Goal: Communication & Community: Participate in discussion

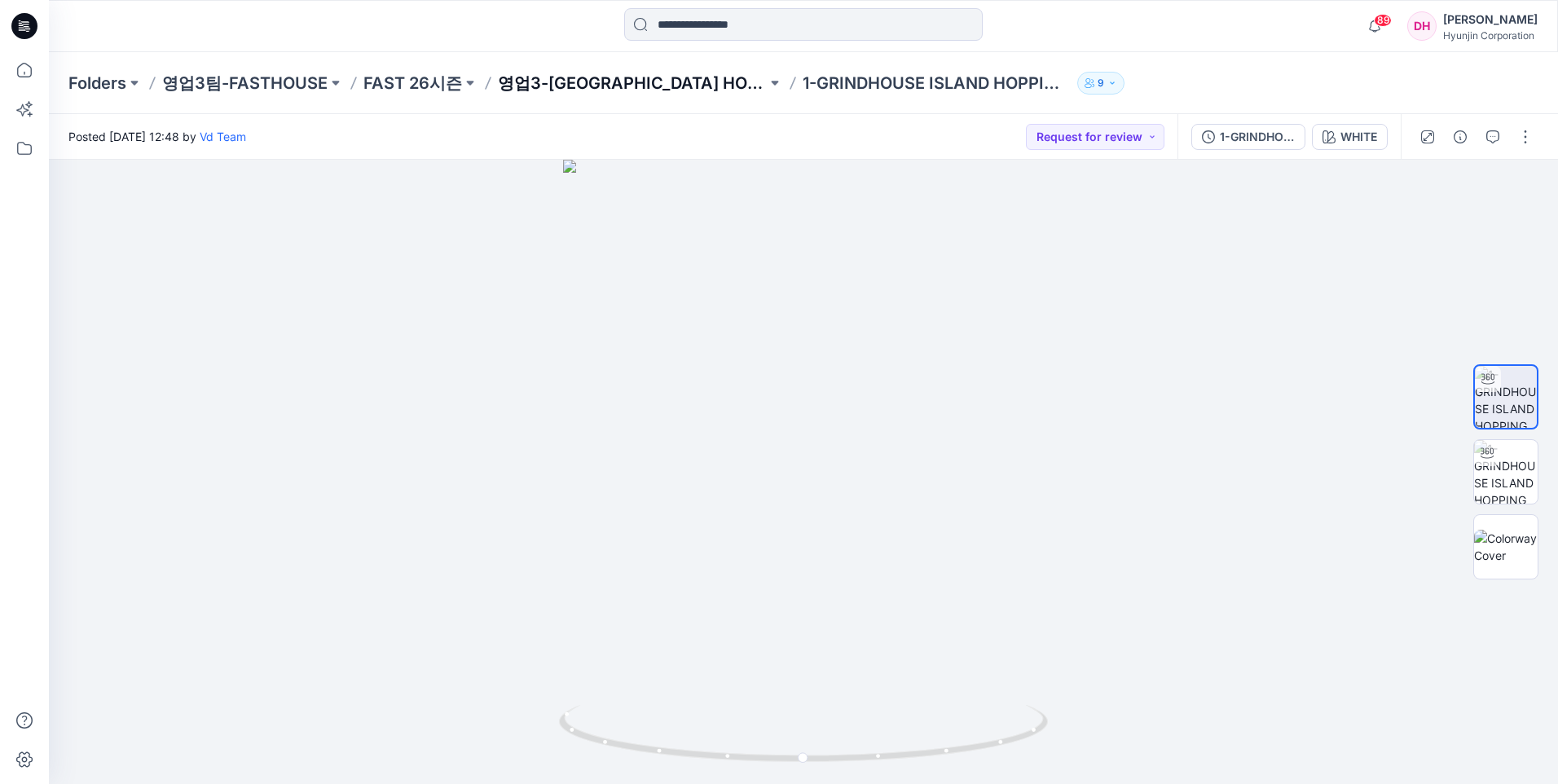
click at [541, 69] on div "Folders 영업3팀-FASTHOUSE FAST 26시즌 영업3-GRINDHOUSE ISLAND HOPPING JERSEY YOUTH 1-G…" at bounding box center [803, 83] width 1509 height 62
click at [426, 83] on p "FAST 26시즌" at bounding box center [412, 83] width 98 height 23
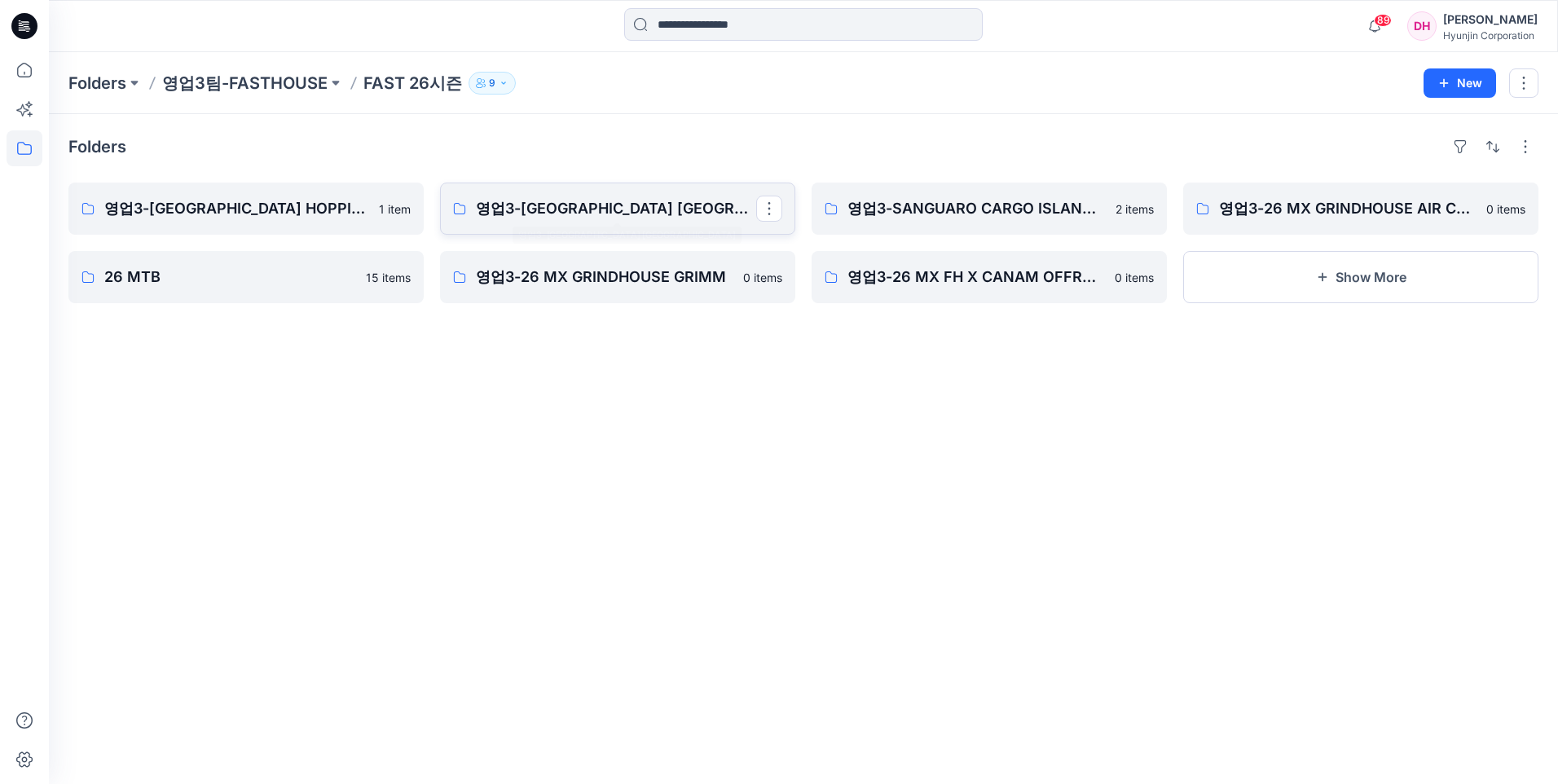
click at [583, 211] on p "영업3-[GEOGRAPHIC_DATA] [GEOGRAPHIC_DATA]" at bounding box center [615, 208] width 280 height 23
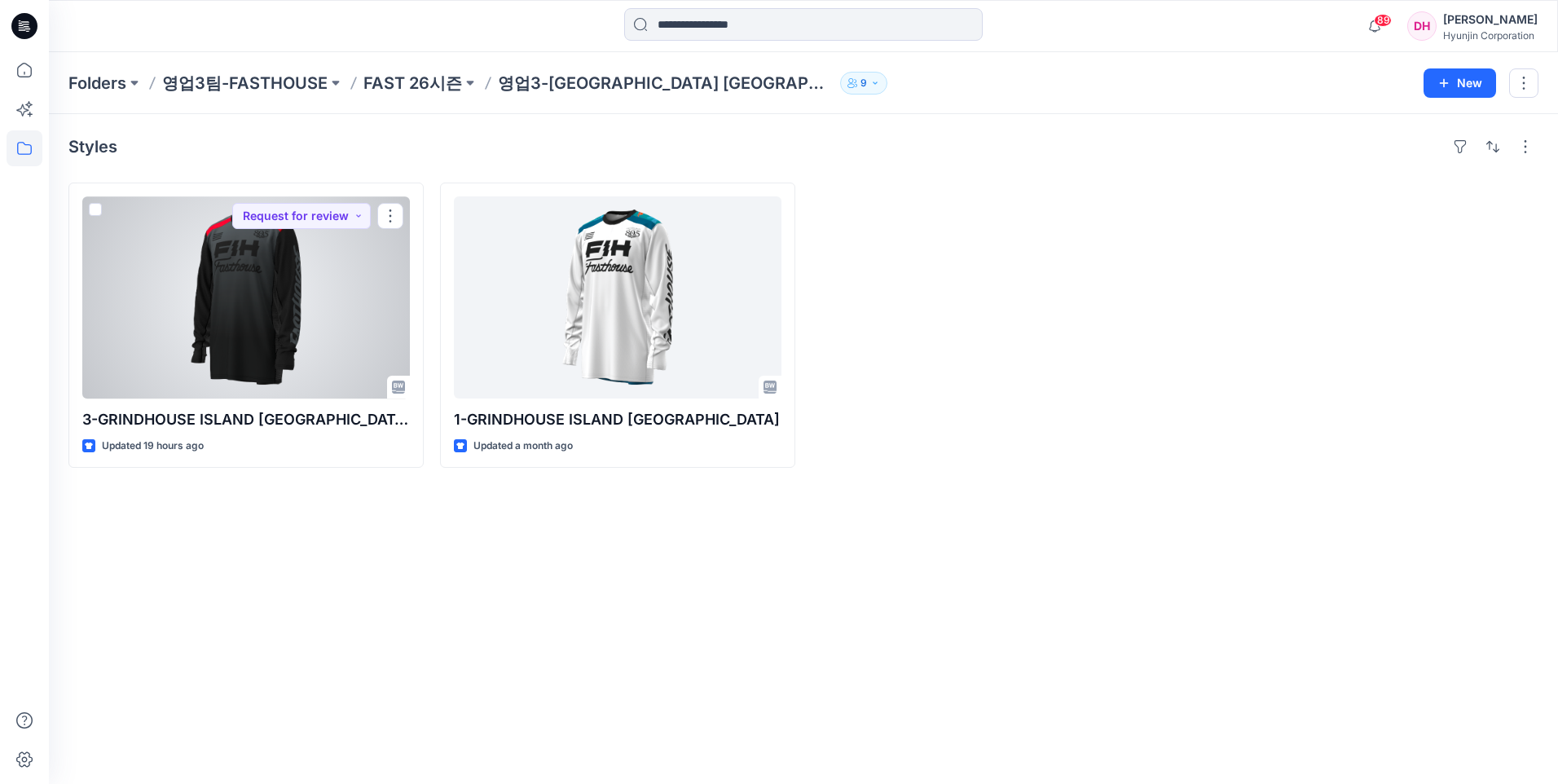
click at [295, 270] on div at bounding box center [246, 296] width 327 height 202
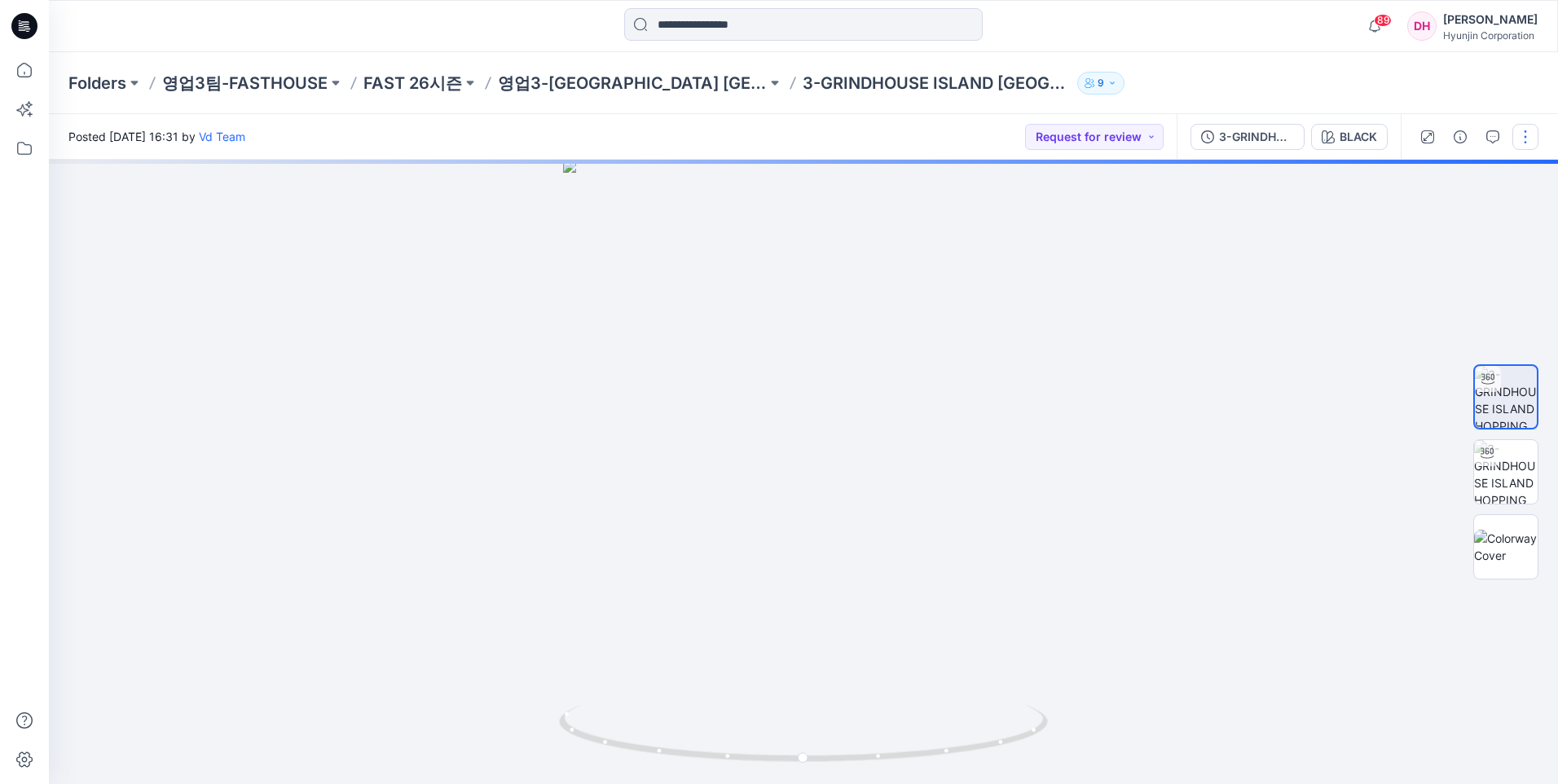
click at [1522, 132] on button "button" at bounding box center [1525, 137] width 26 height 26
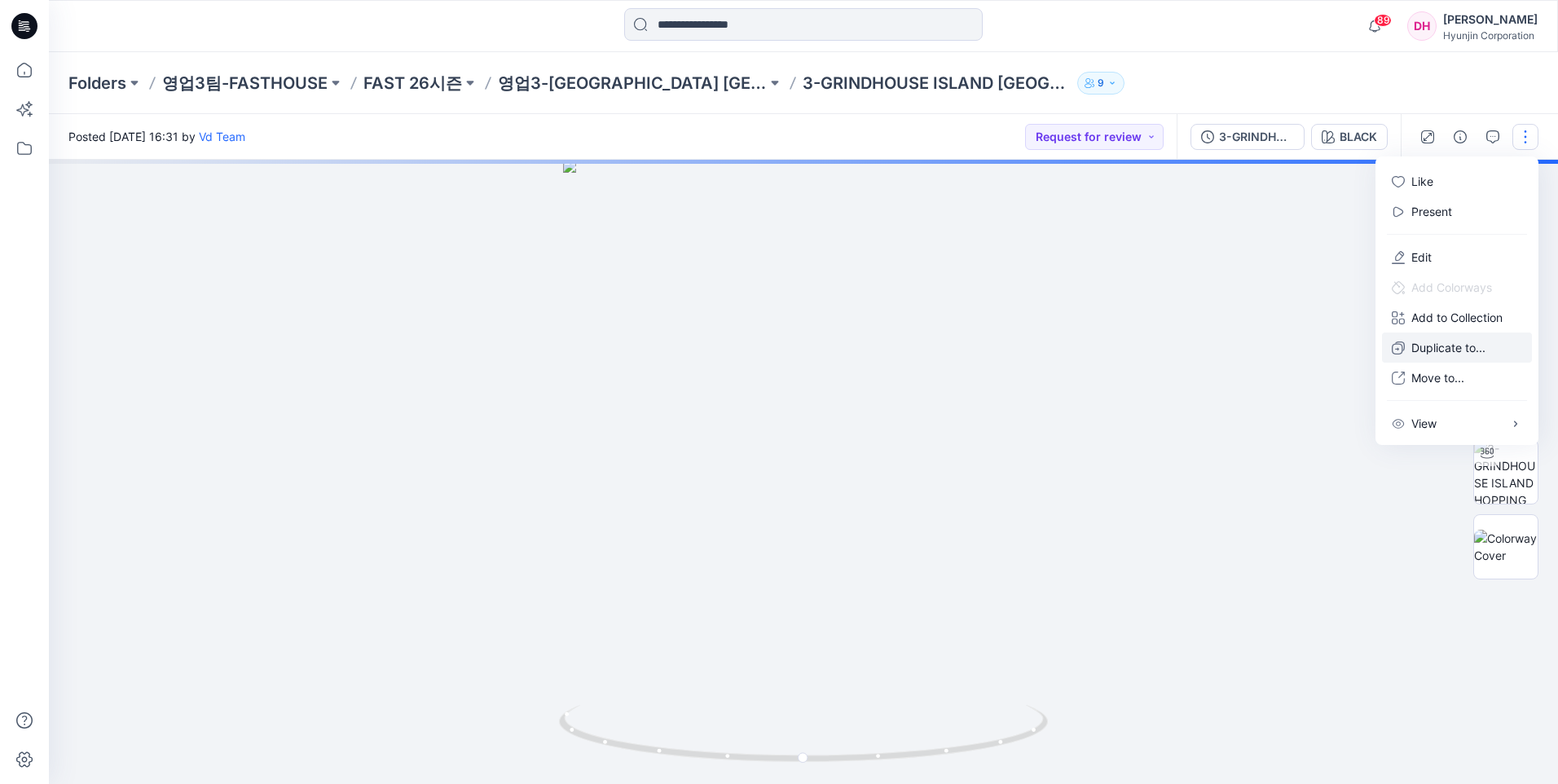
click at [1445, 349] on p "Duplicate to..." at bounding box center [1447, 347] width 74 height 17
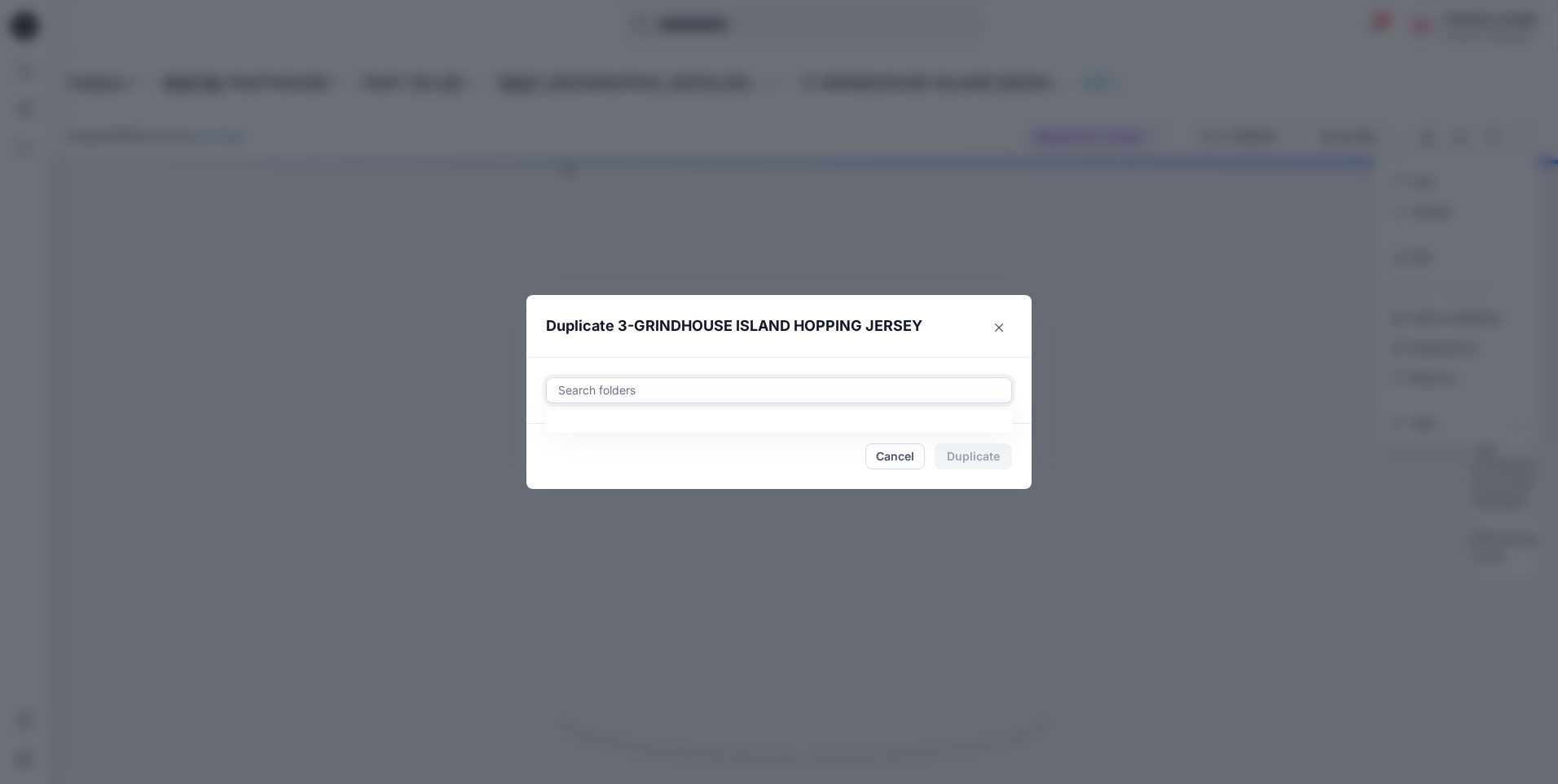
click at [839, 385] on div at bounding box center [779, 390] width 445 height 20
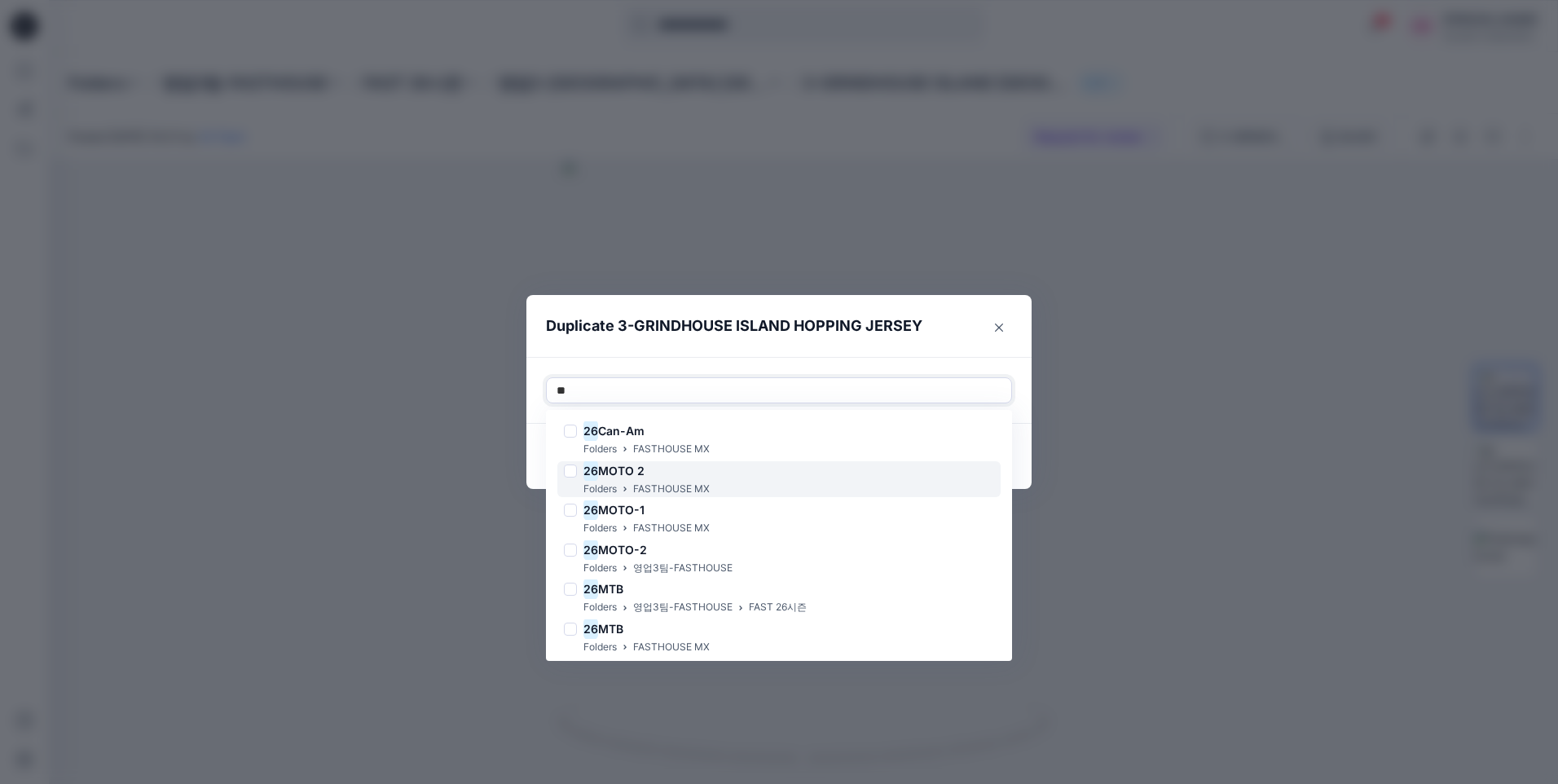
click at [635, 471] on span "MOTO 2" at bounding box center [622, 470] width 47 height 14
type input "**"
click at [1014, 453] on footer "Cancel Duplicate" at bounding box center [779, 456] width 506 height 65
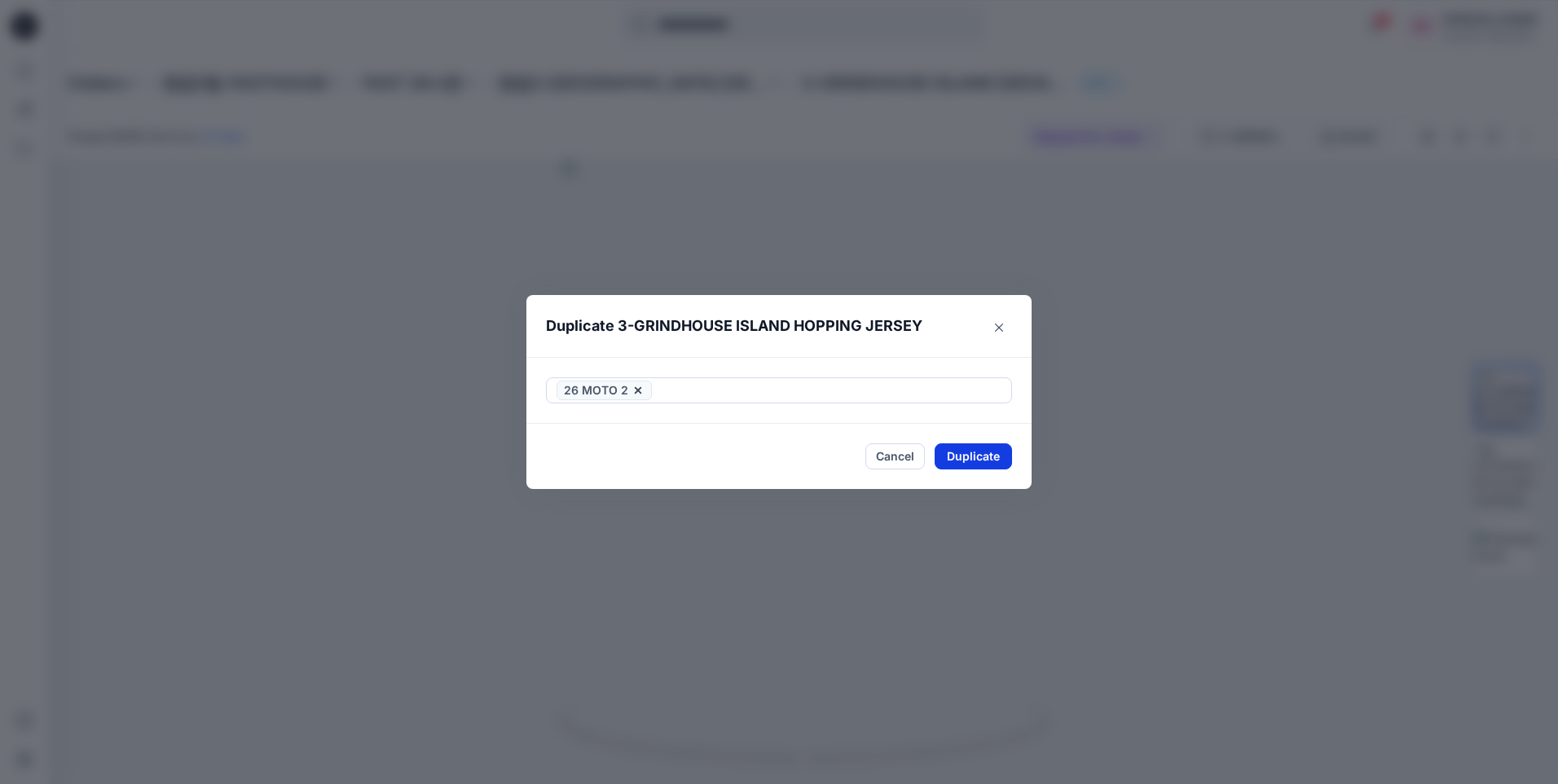
click at [996, 454] on button "Duplicate" at bounding box center [973, 457] width 78 height 26
click at [1003, 330] on button "Close" at bounding box center [999, 327] width 26 height 26
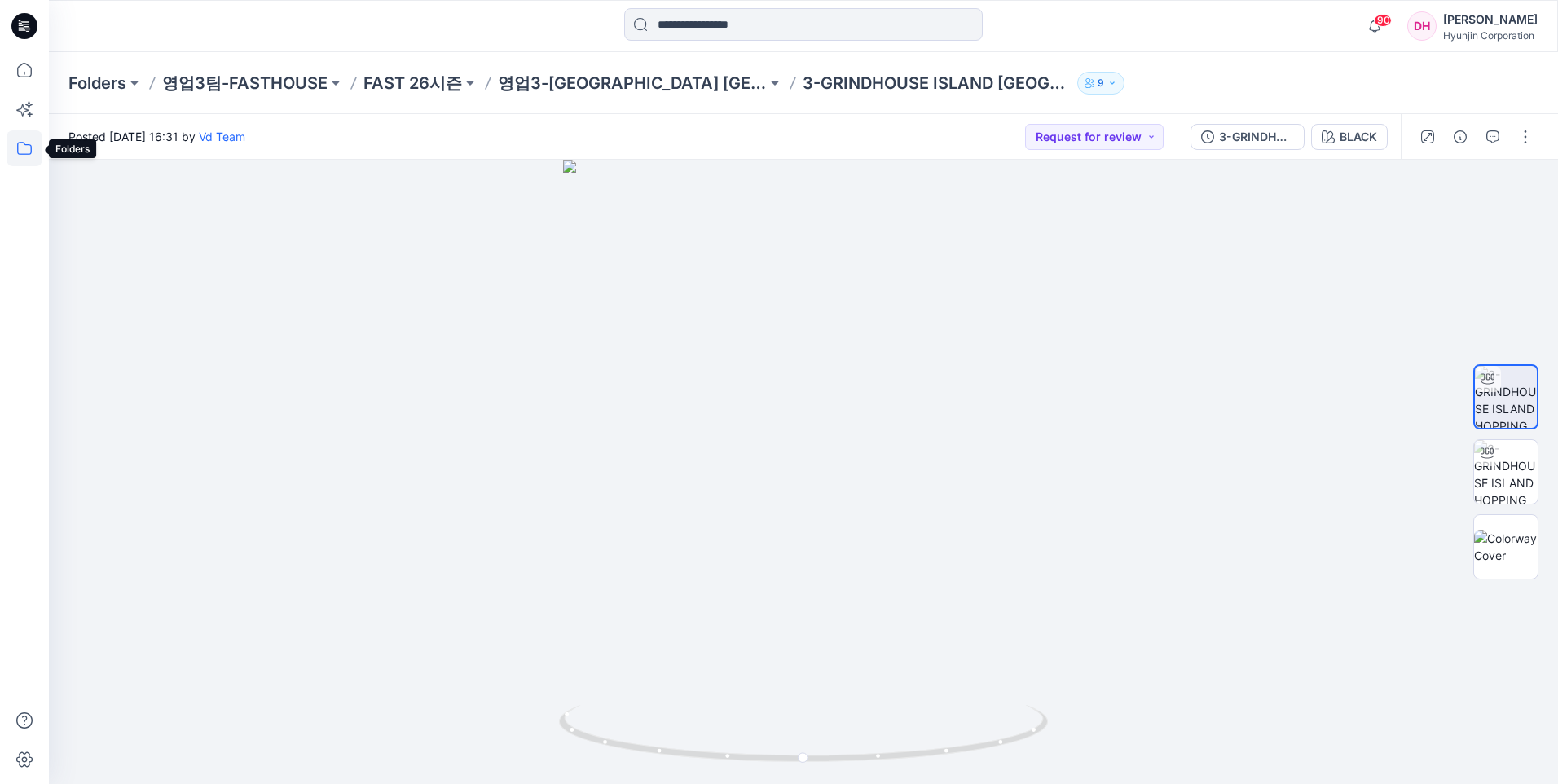
click at [33, 150] on icon at bounding box center [24, 148] width 36 height 36
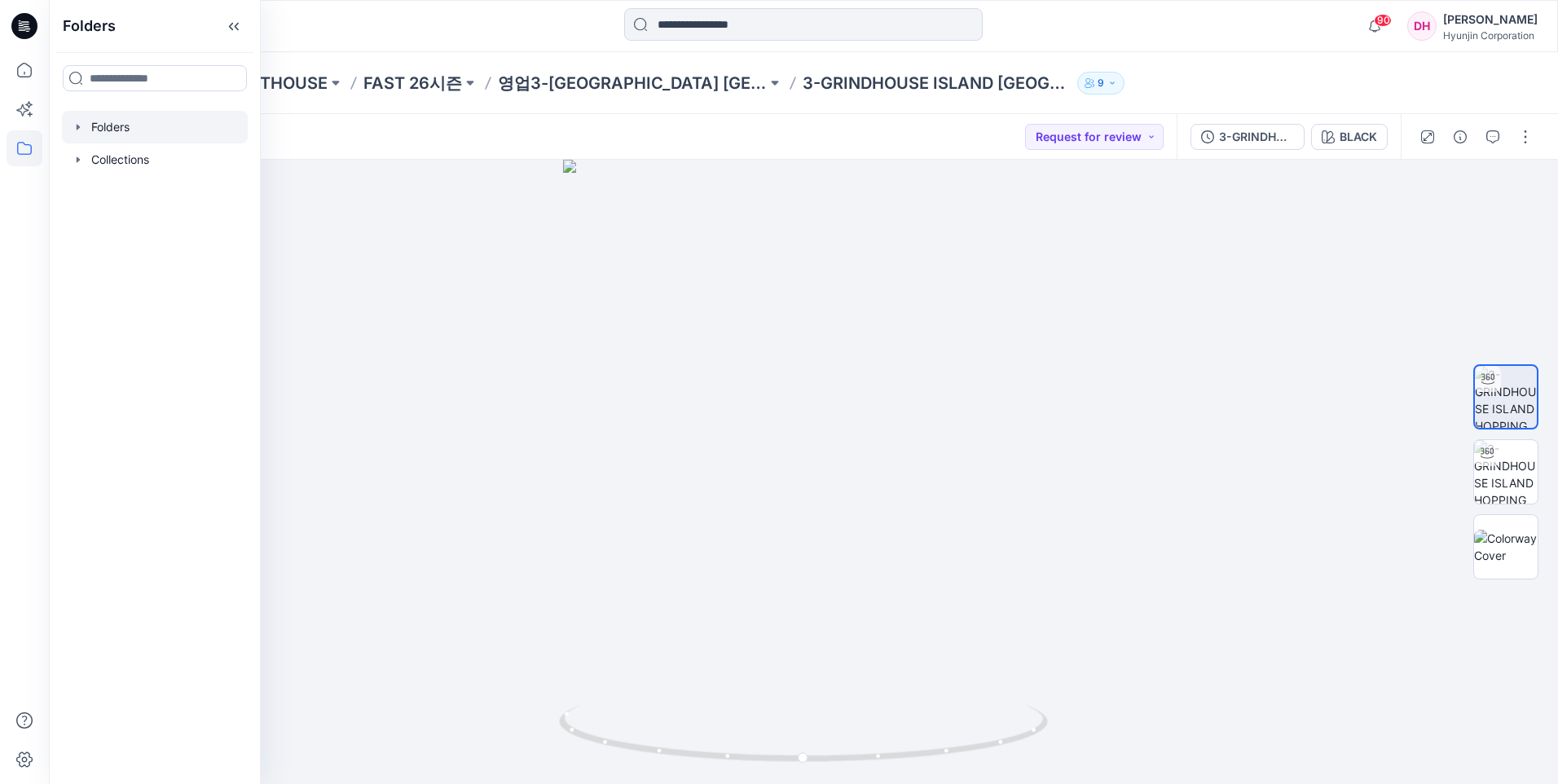
click at [114, 136] on div at bounding box center [155, 127] width 186 height 33
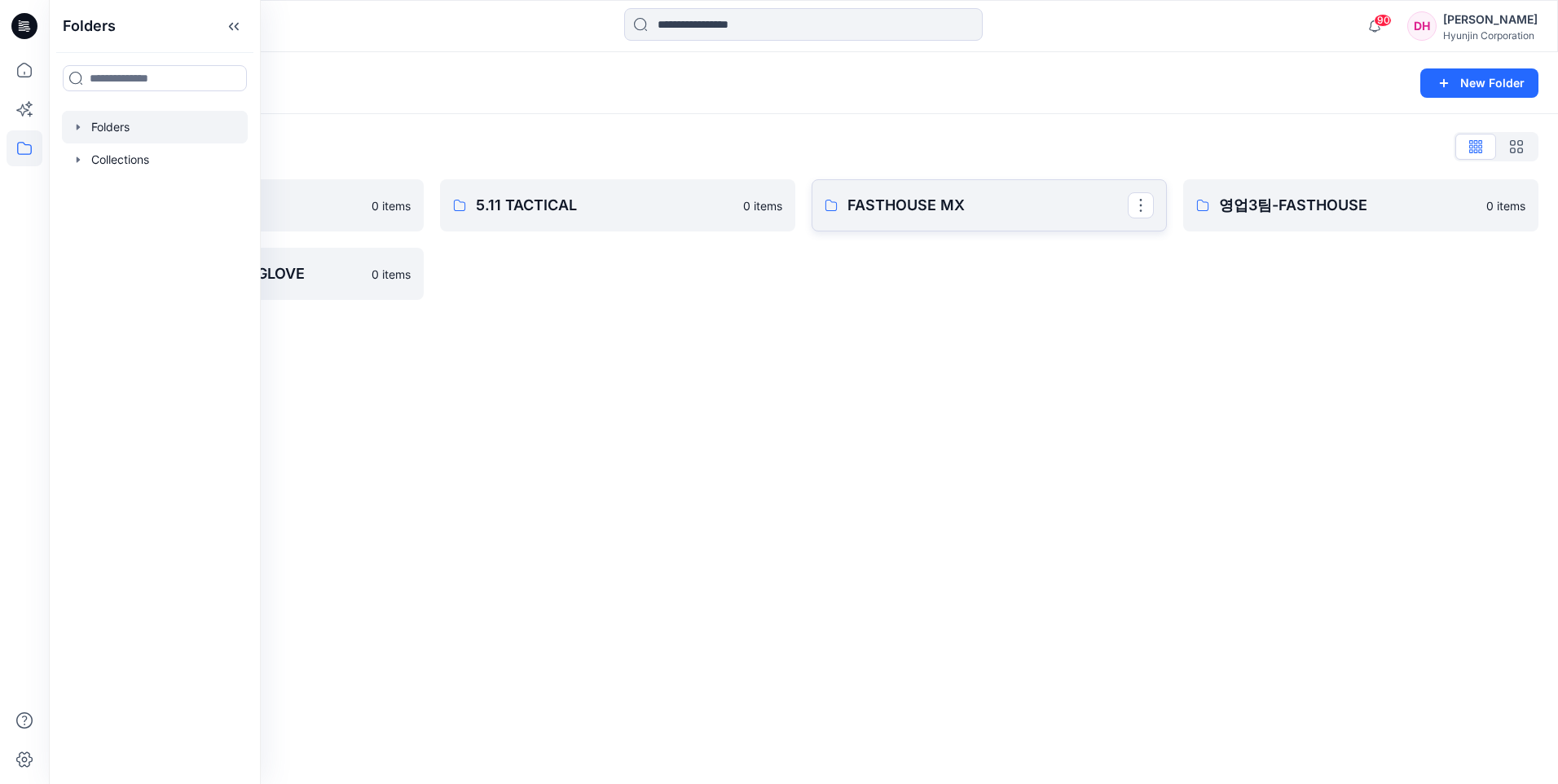
click at [911, 207] on p "FASTHOUSE MX" at bounding box center [987, 205] width 280 height 23
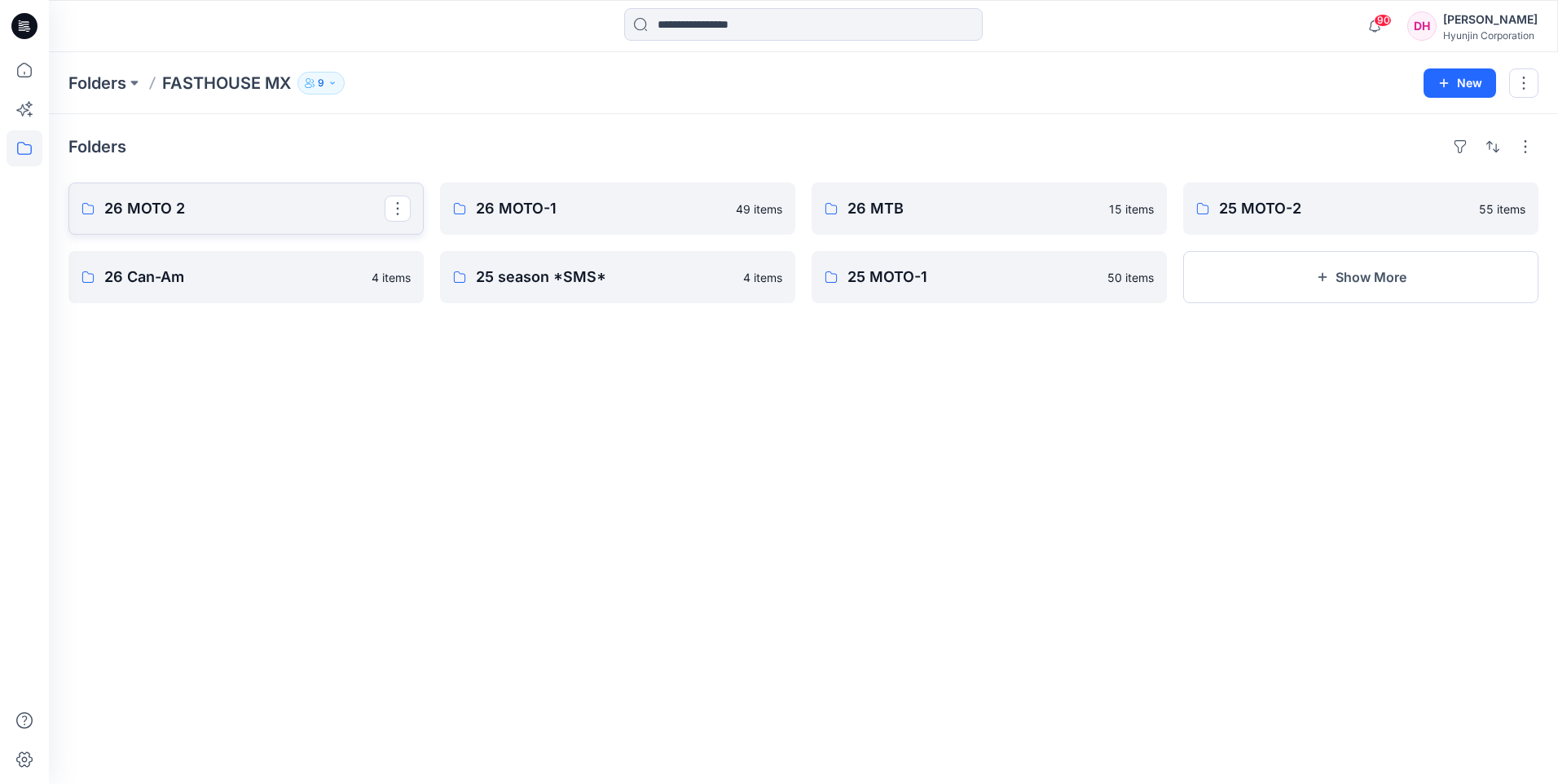
click at [269, 220] on link "26 MOTO 2" at bounding box center [246, 209] width 355 height 53
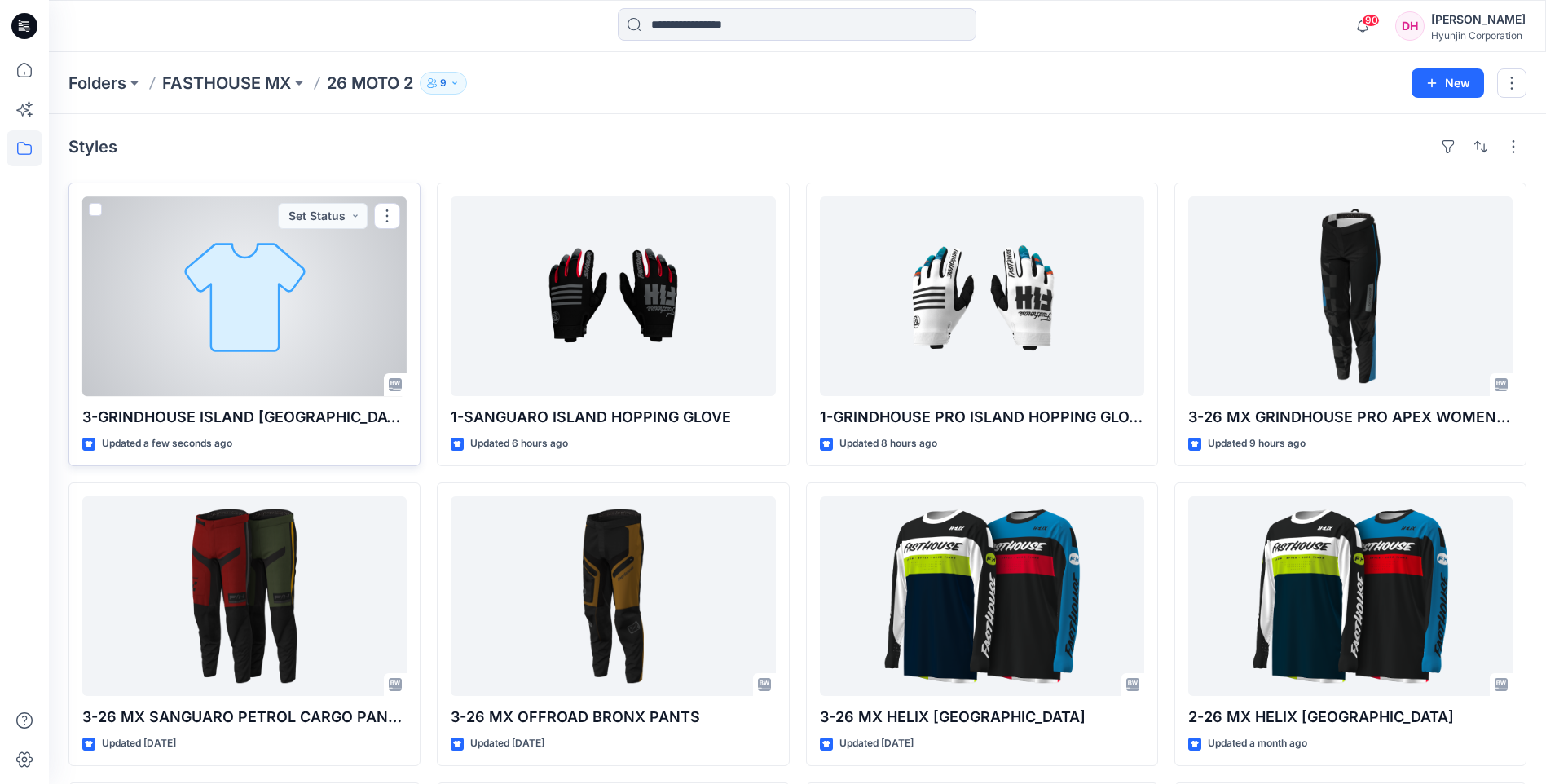
click at [299, 313] on div at bounding box center [245, 295] width 325 height 200
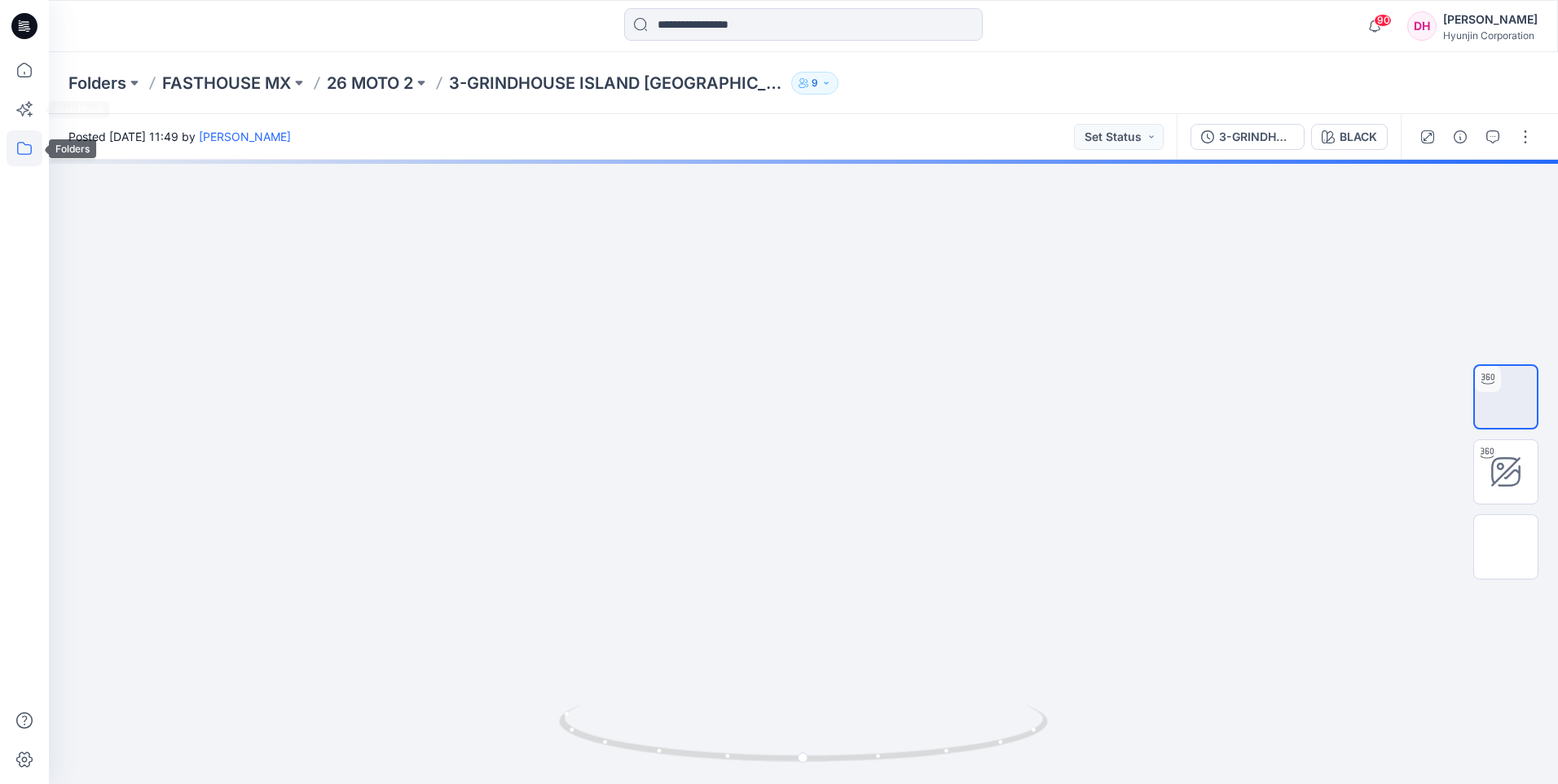
click at [21, 152] on icon at bounding box center [24, 148] width 36 height 36
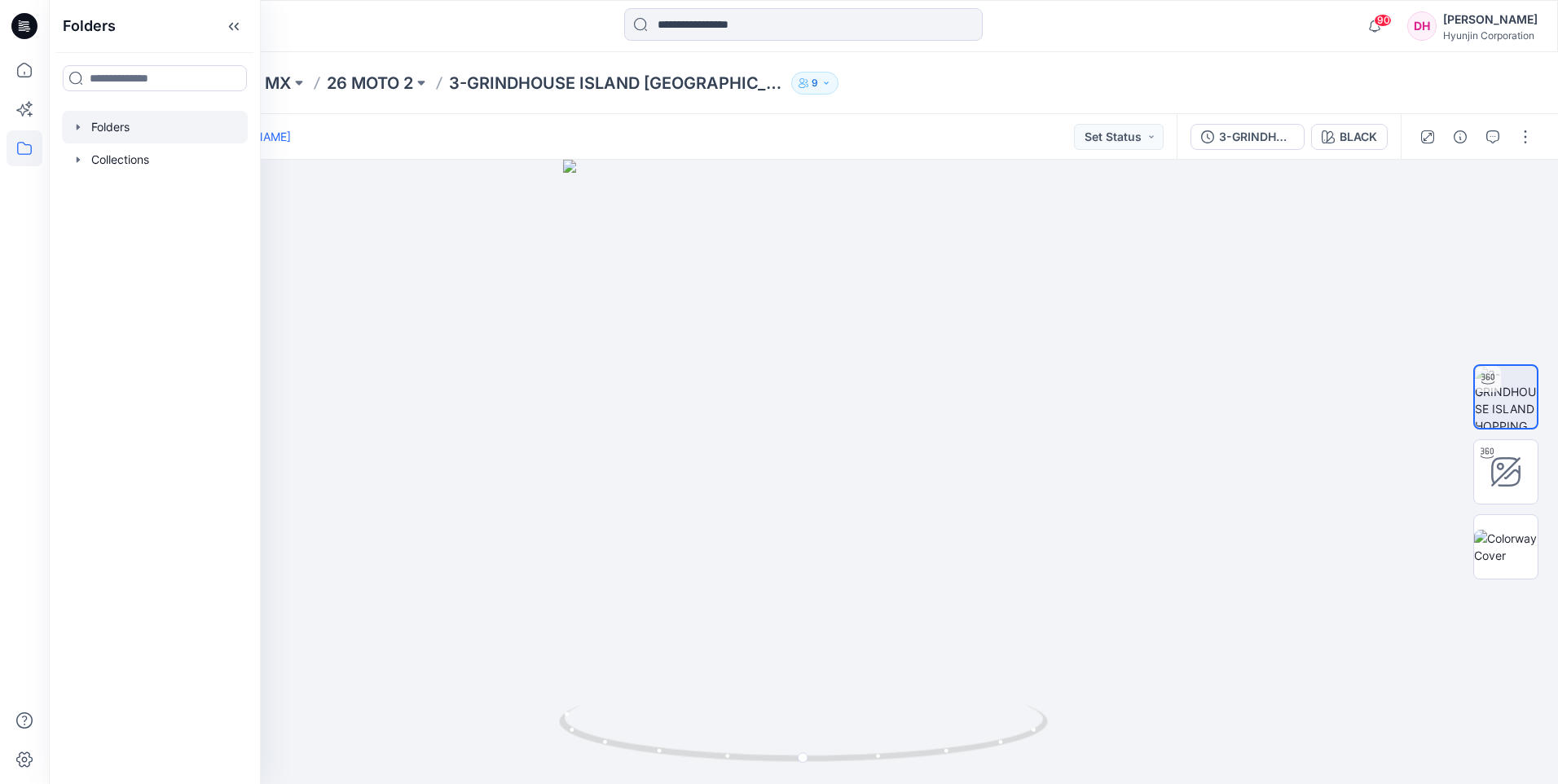
drag, startPoint x: 134, startPoint y: 164, endPoint x: 138, endPoint y: 122, distance: 42.2
click at [138, 122] on div "Folders Collections" at bounding box center [155, 143] width 186 height 65
click at [138, 122] on div at bounding box center [155, 127] width 186 height 33
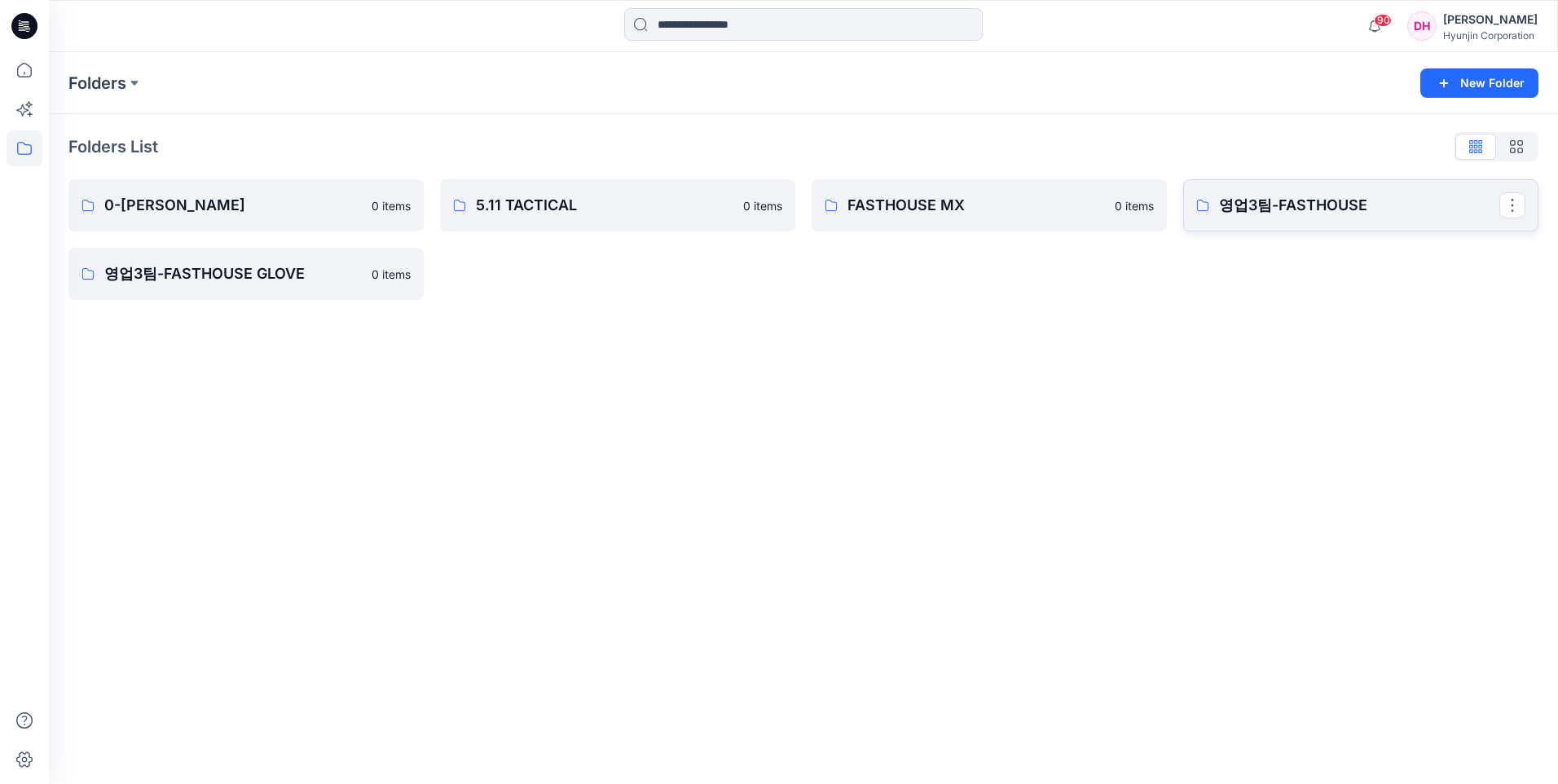
click at [1272, 211] on p "영업3팀-FASTHOUSE" at bounding box center [1358, 205] width 280 height 23
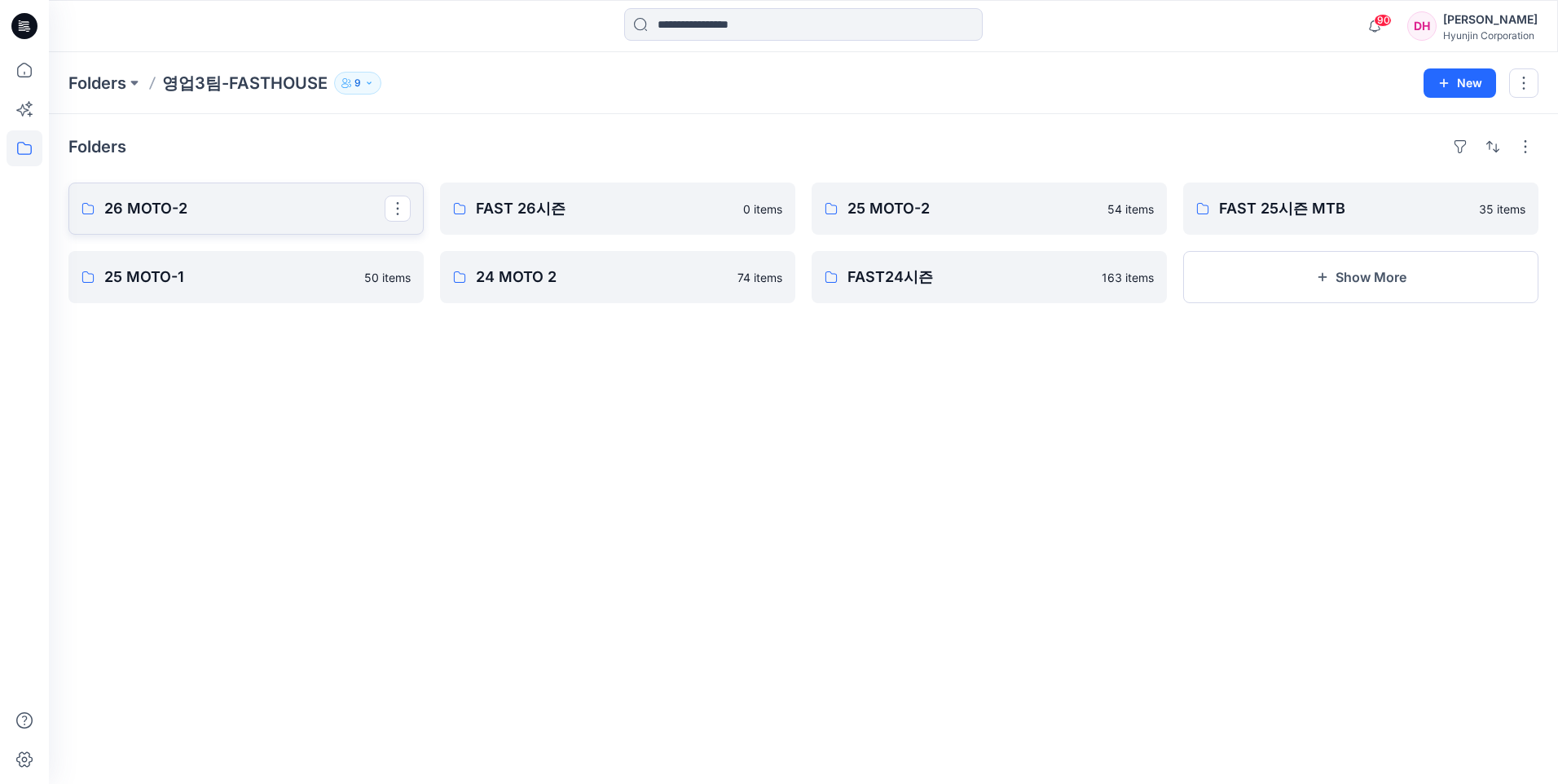
click at [250, 217] on p "26 MOTO-2" at bounding box center [244, 208] width 280 height 23
click at [586, 221] on link "FAST 26시즌" at bounding box center [617, 209] width 355 height 53
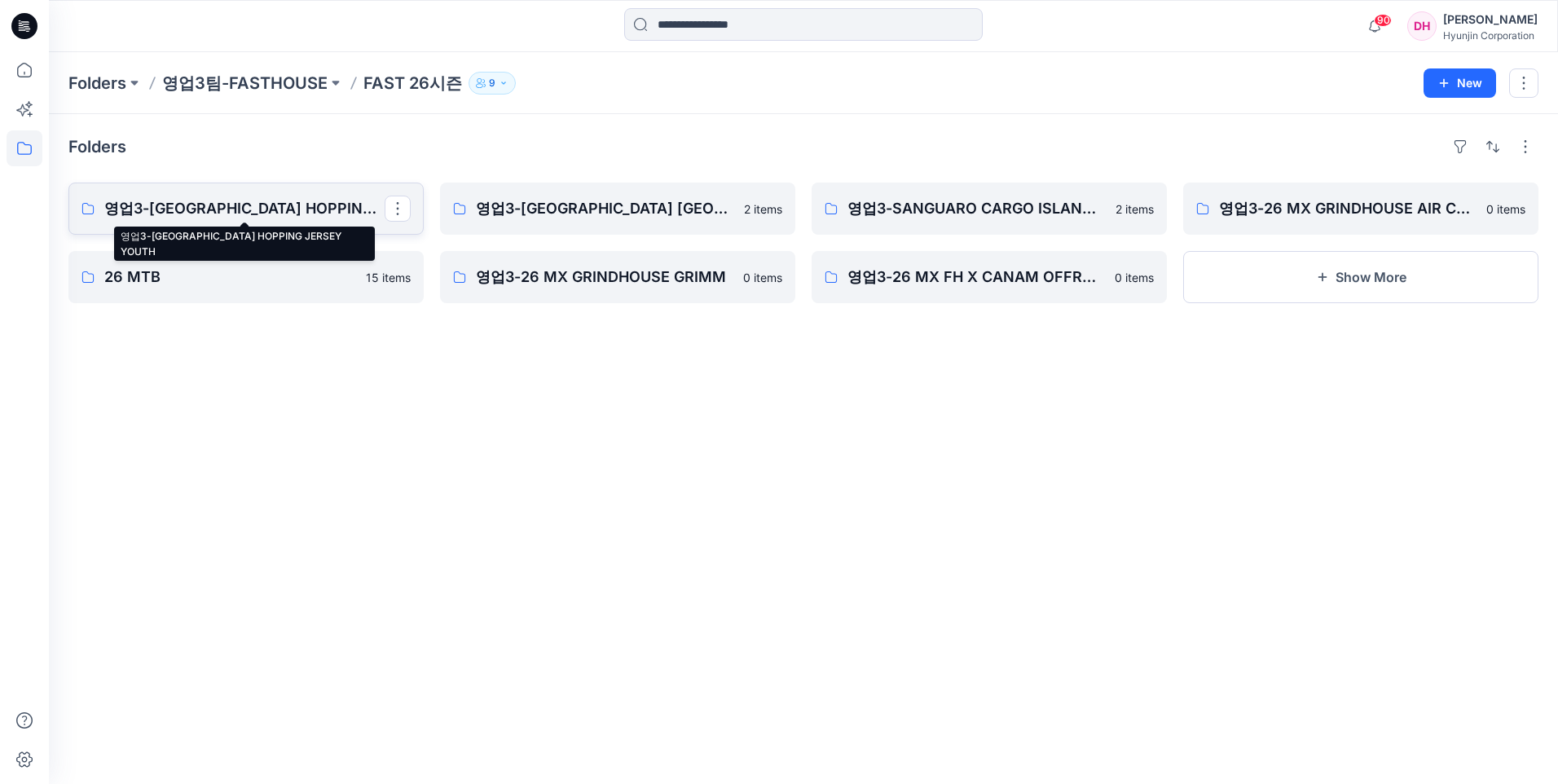
click at [241, 211] on p "영업3-[GEOGRAPHIC_DATA] HOPPING JERSEY YOUTH" at bounding box center [244, 208] width 280 height 23
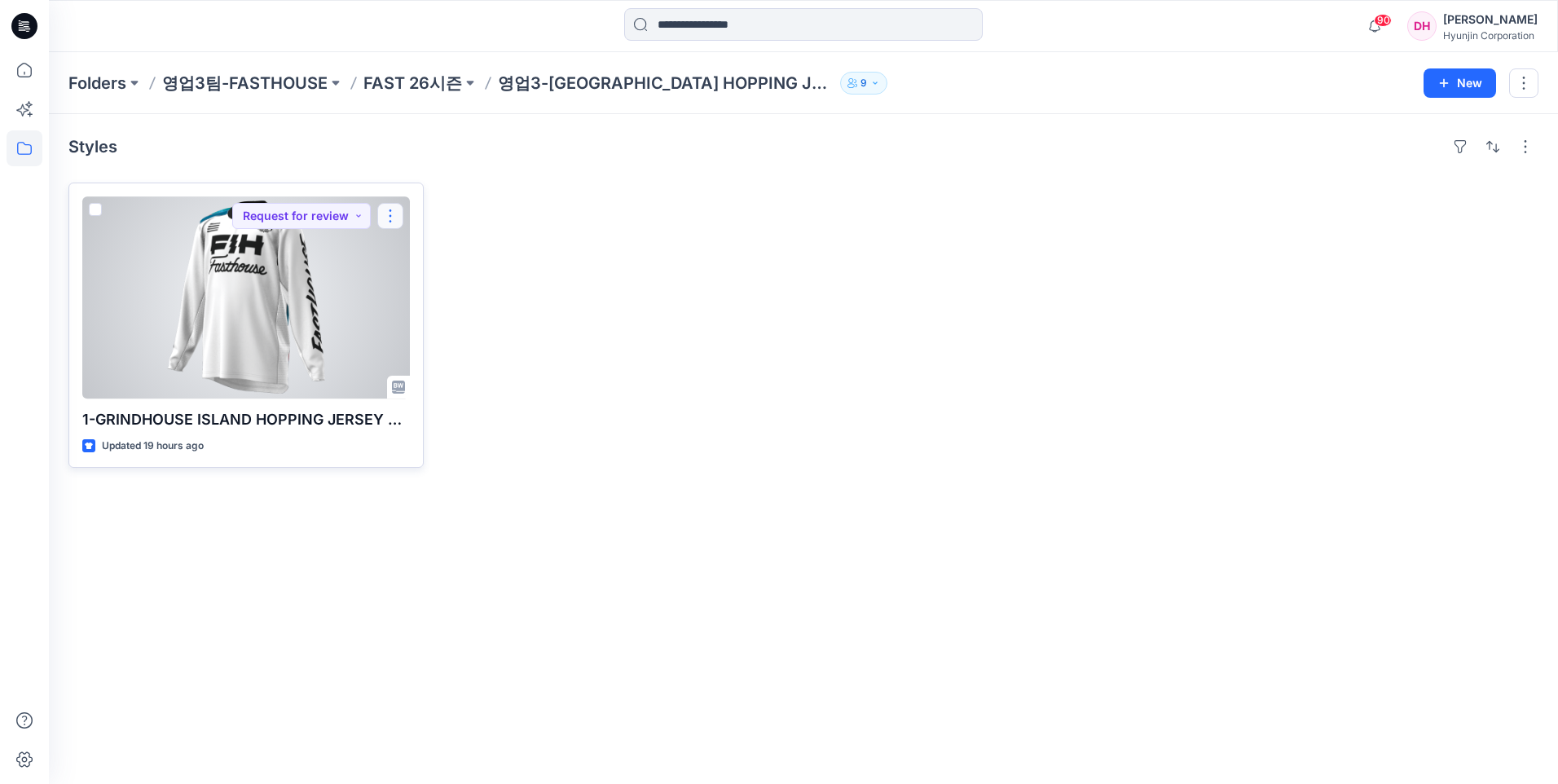
click at [384, 212] on button "button" at bounding box center [390, 216] width 26 height 26
click at [416, 350] on p "Duplicate to..." at bounding box center [446, 344] width 74 height 17
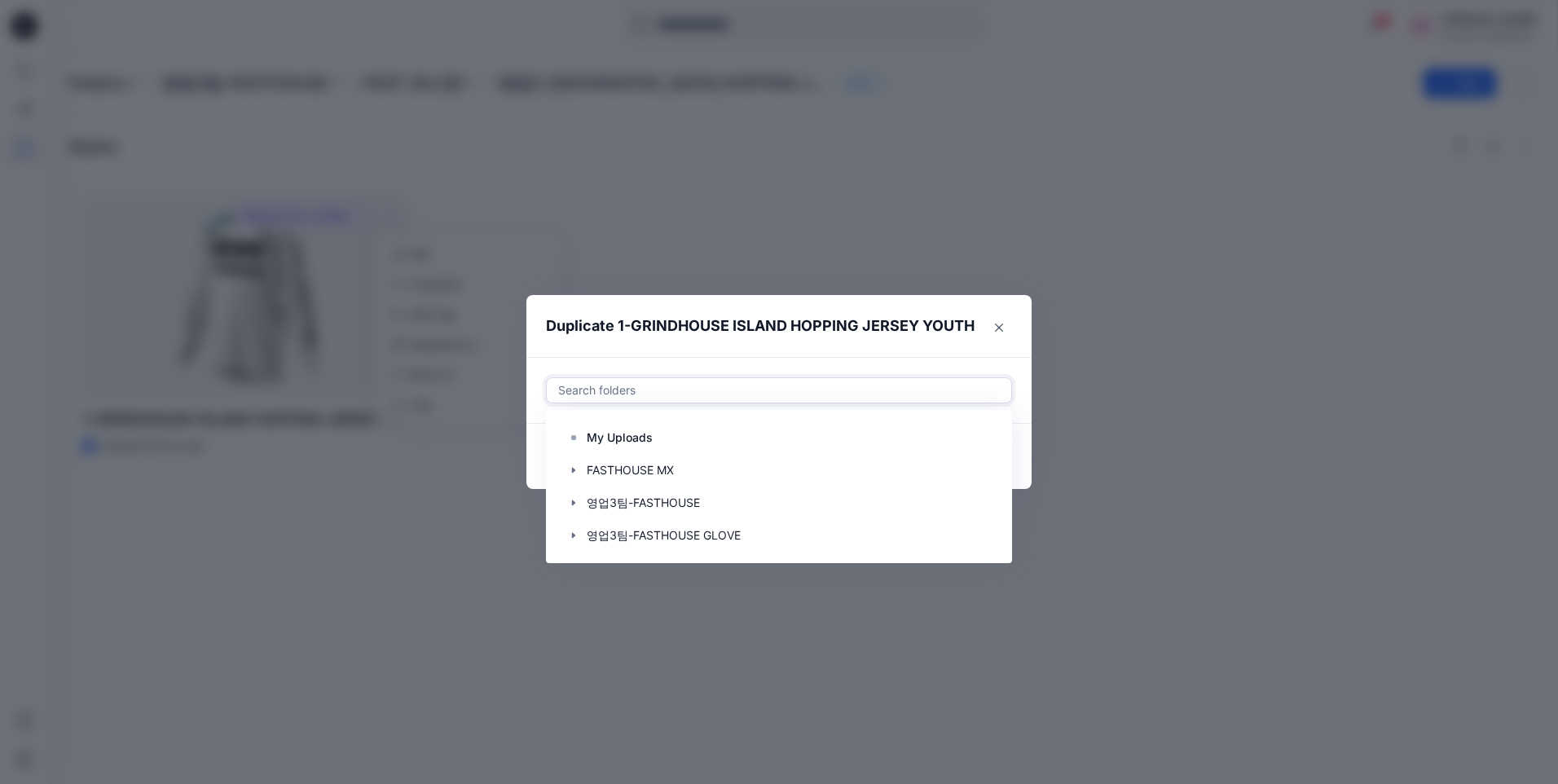
click at [720, 381] on div at bounding box center [779, 390] width 445 height 20
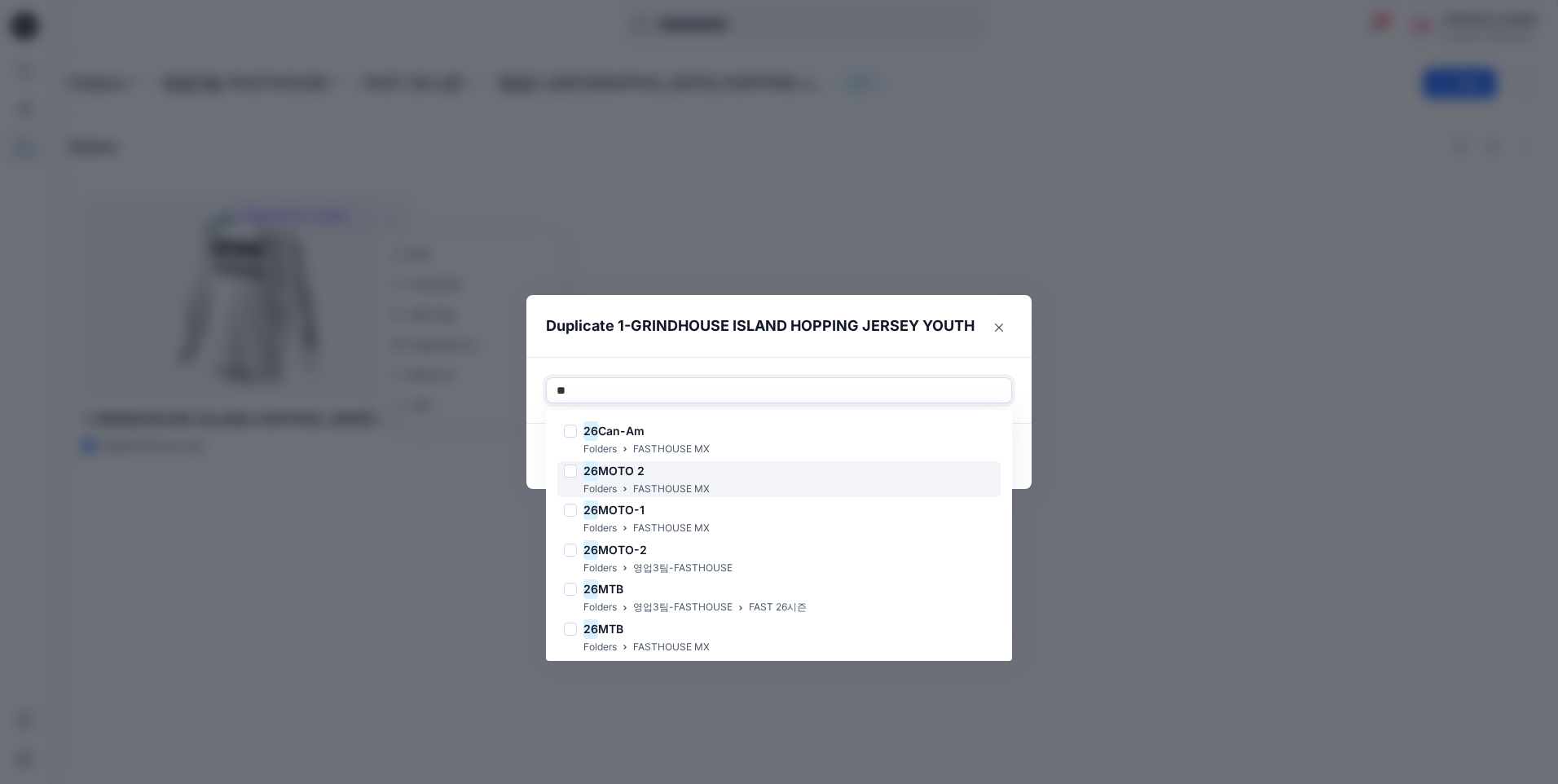
click at [698, 472] on div "26 MOTO 2" at bounding box center [636, 471] width 145 height 20
type input "**"
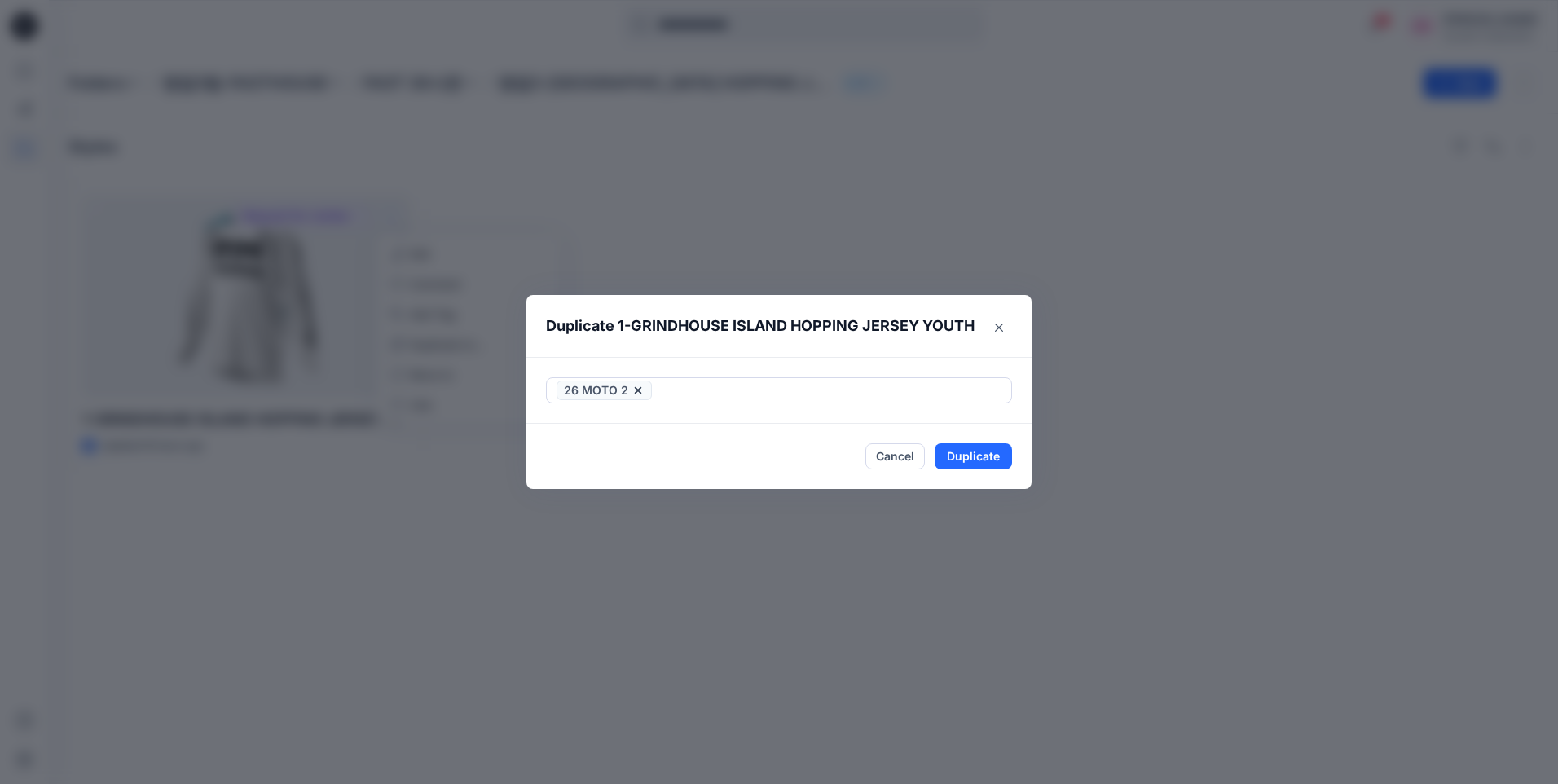
click at [1031, 424] on footer "Cancel Duplicate" at bounding box center [779, 456] width 506 height 65
click at [991, 460] on button "Duplicate" at bounding box center [973, 457] width 78 height 26
click at [979, 457] on button "Close" at bounding box center [985, 457] width 53 height 26
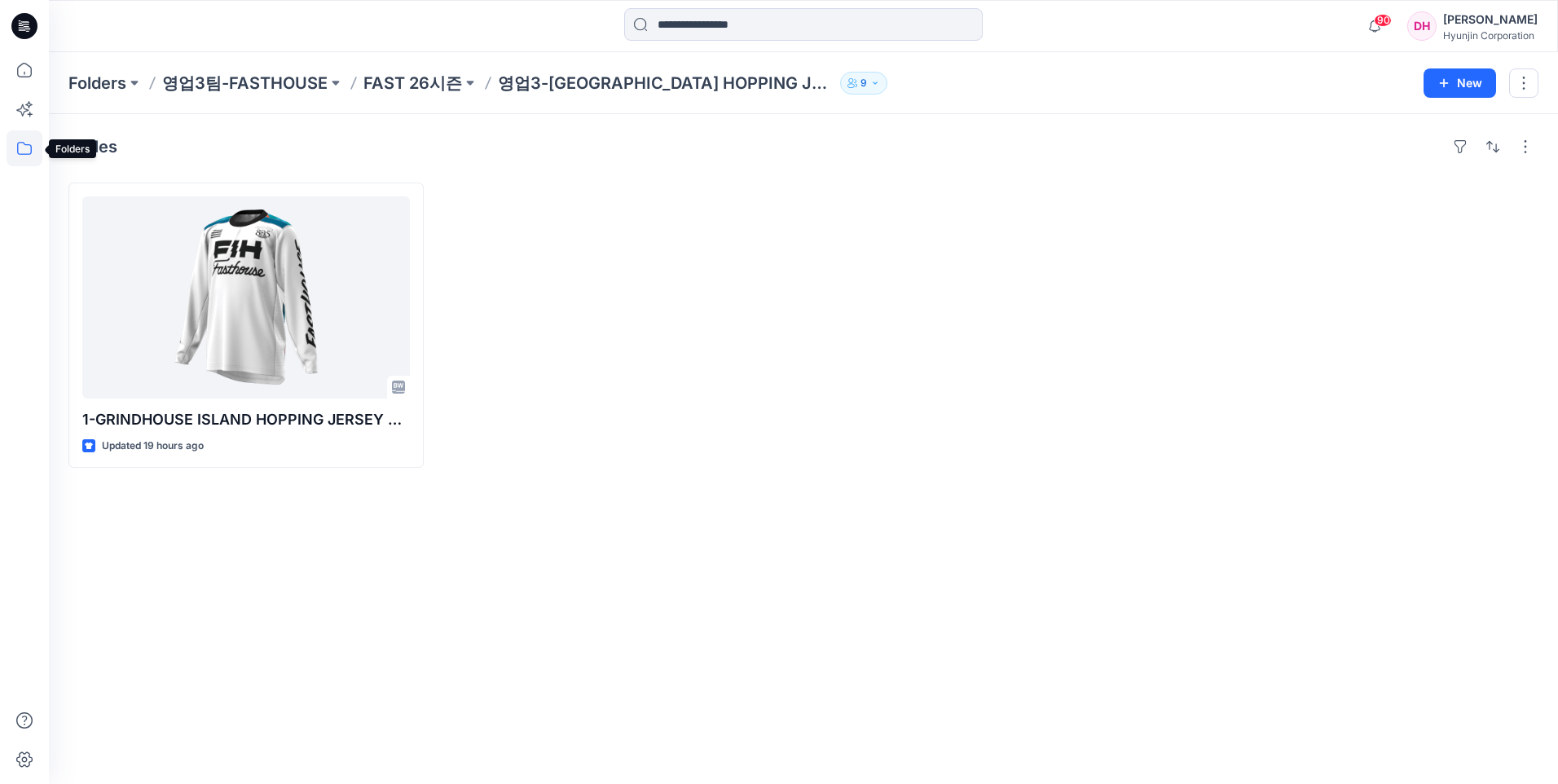
click at [20, 153] on icon at bounding box center [24, 148] width 36 height 36
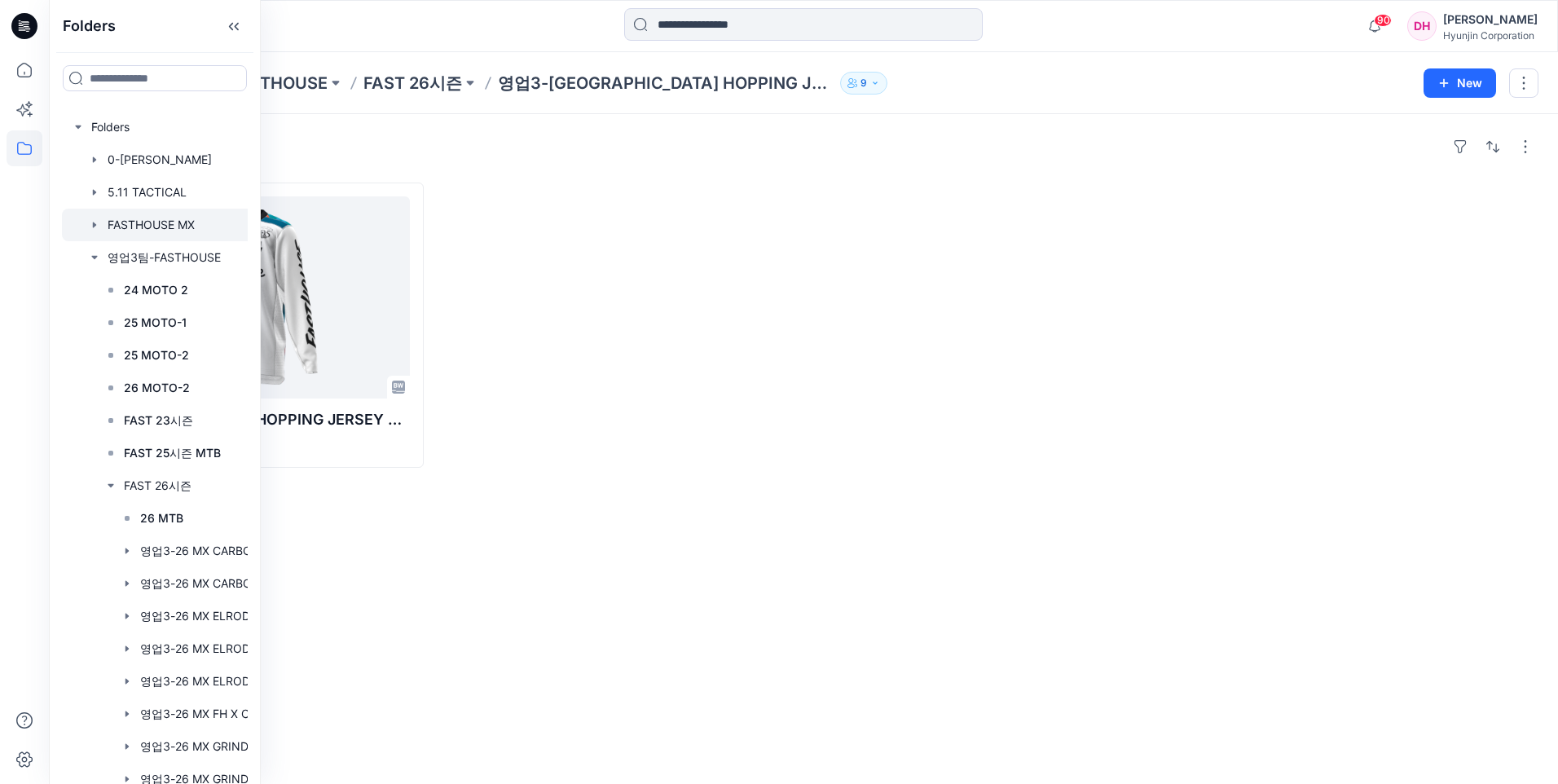
click at [144, 220] on div at bounding box center [192, 224] width 261 height 33
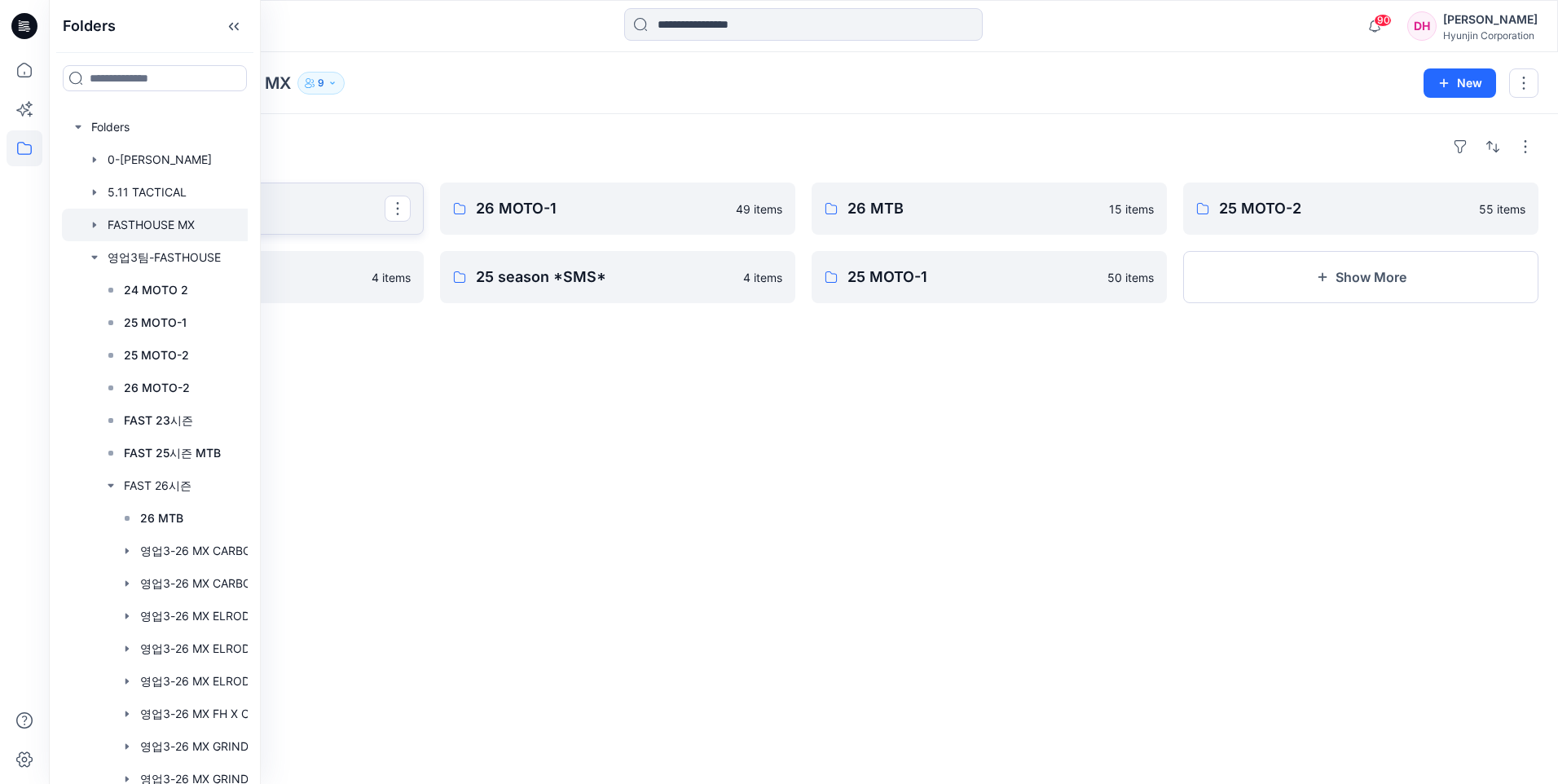
click at [316, 225] on link "26 MOTO 2" at bounding box center [246, 209] width 355 height 53
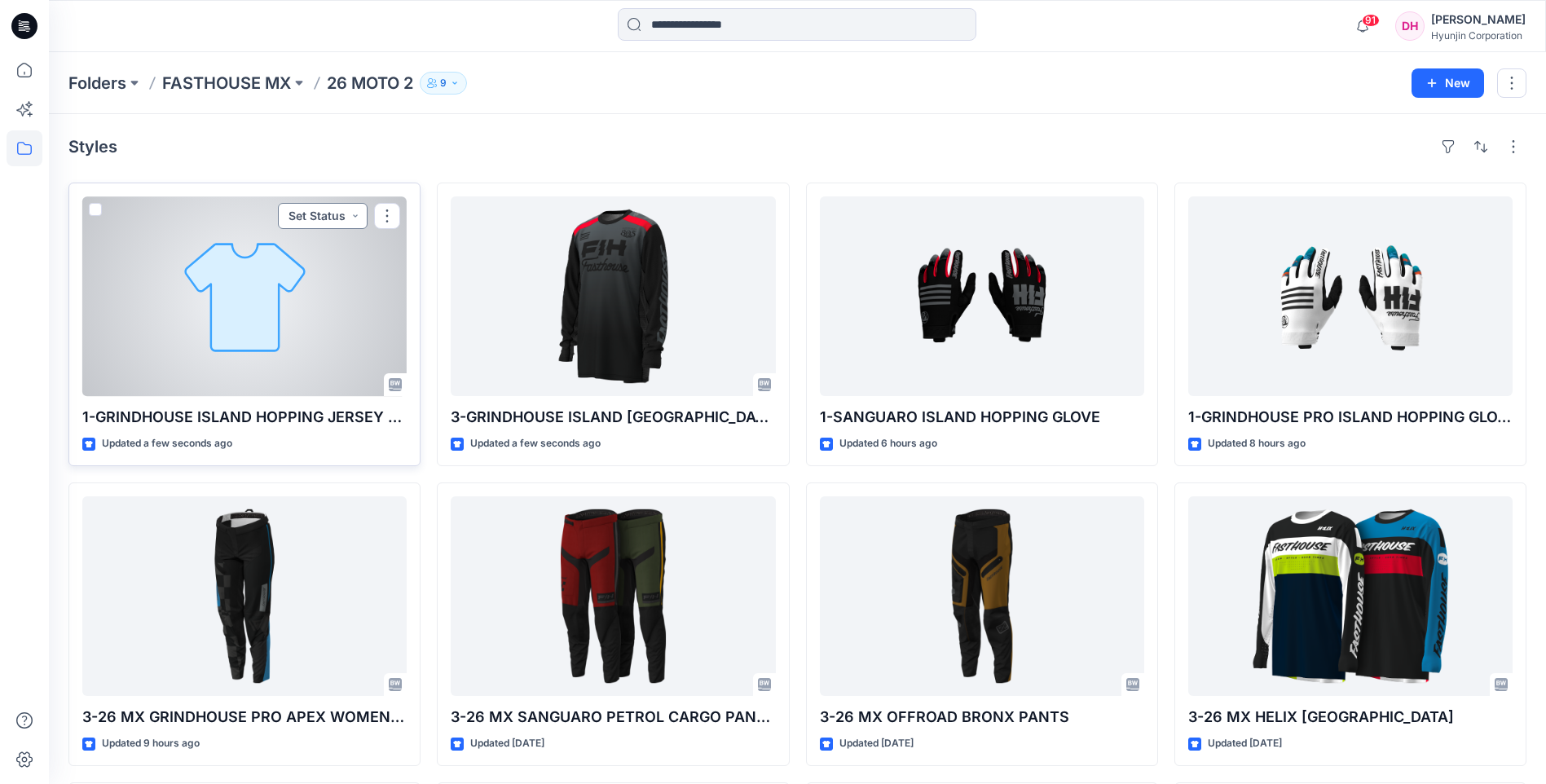
click at [346, 214] on button "Set Status" at bounding box center [323, 216] width 90 height 26
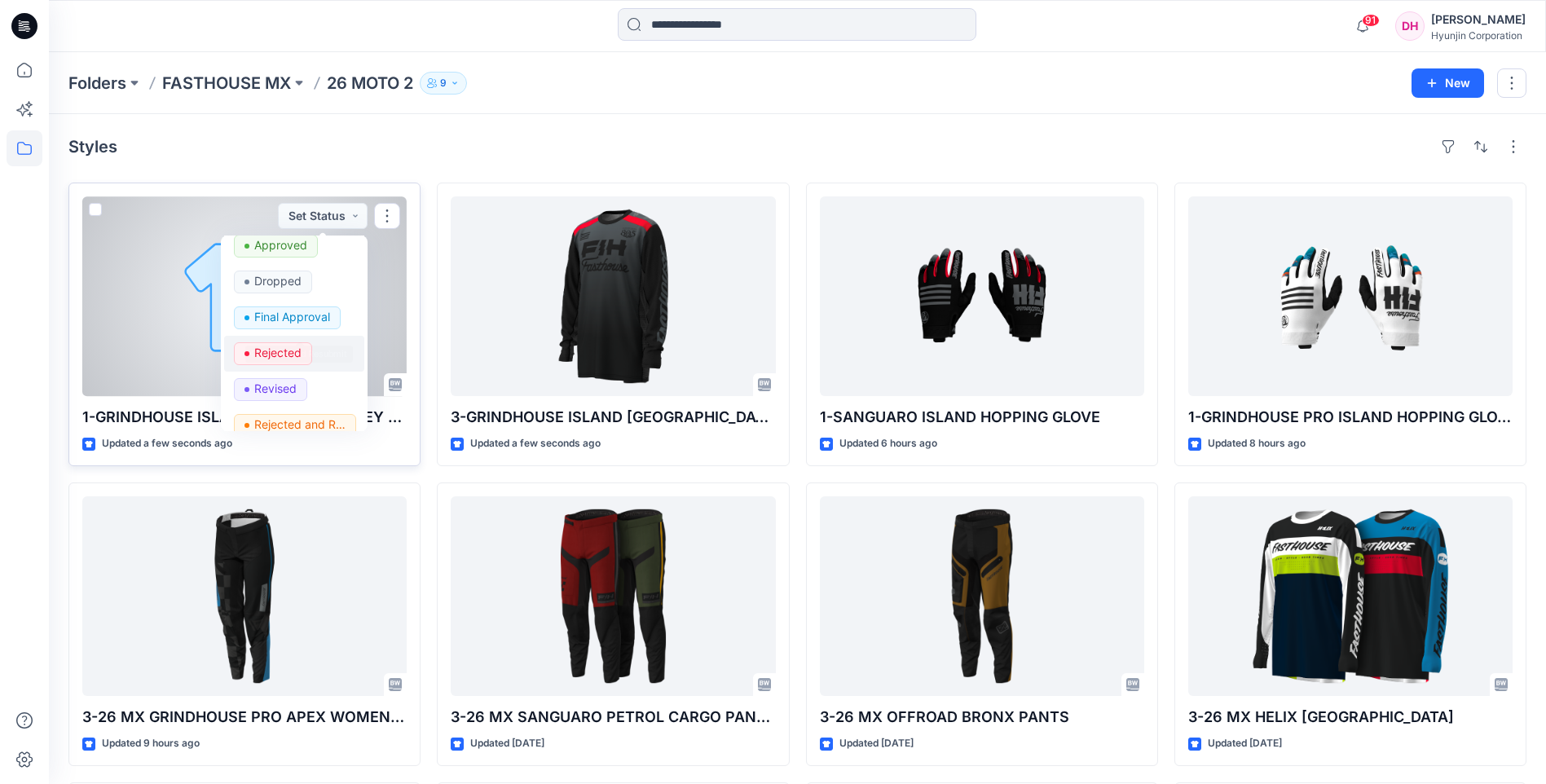
scroll to position [205, 0]
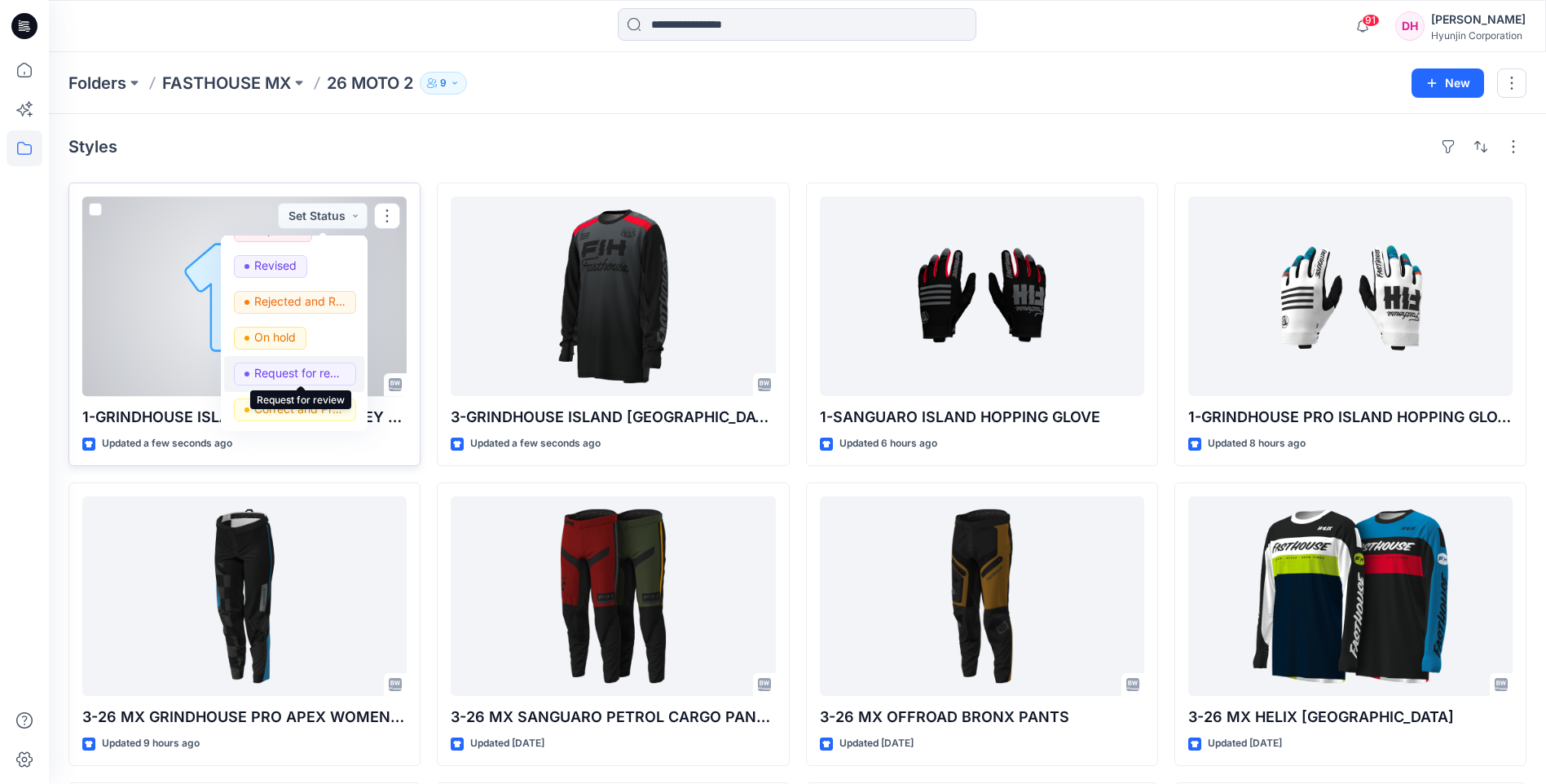
click at [309, 376] on p "Request for review" at bounding box center [299, 373] width 91 height 22
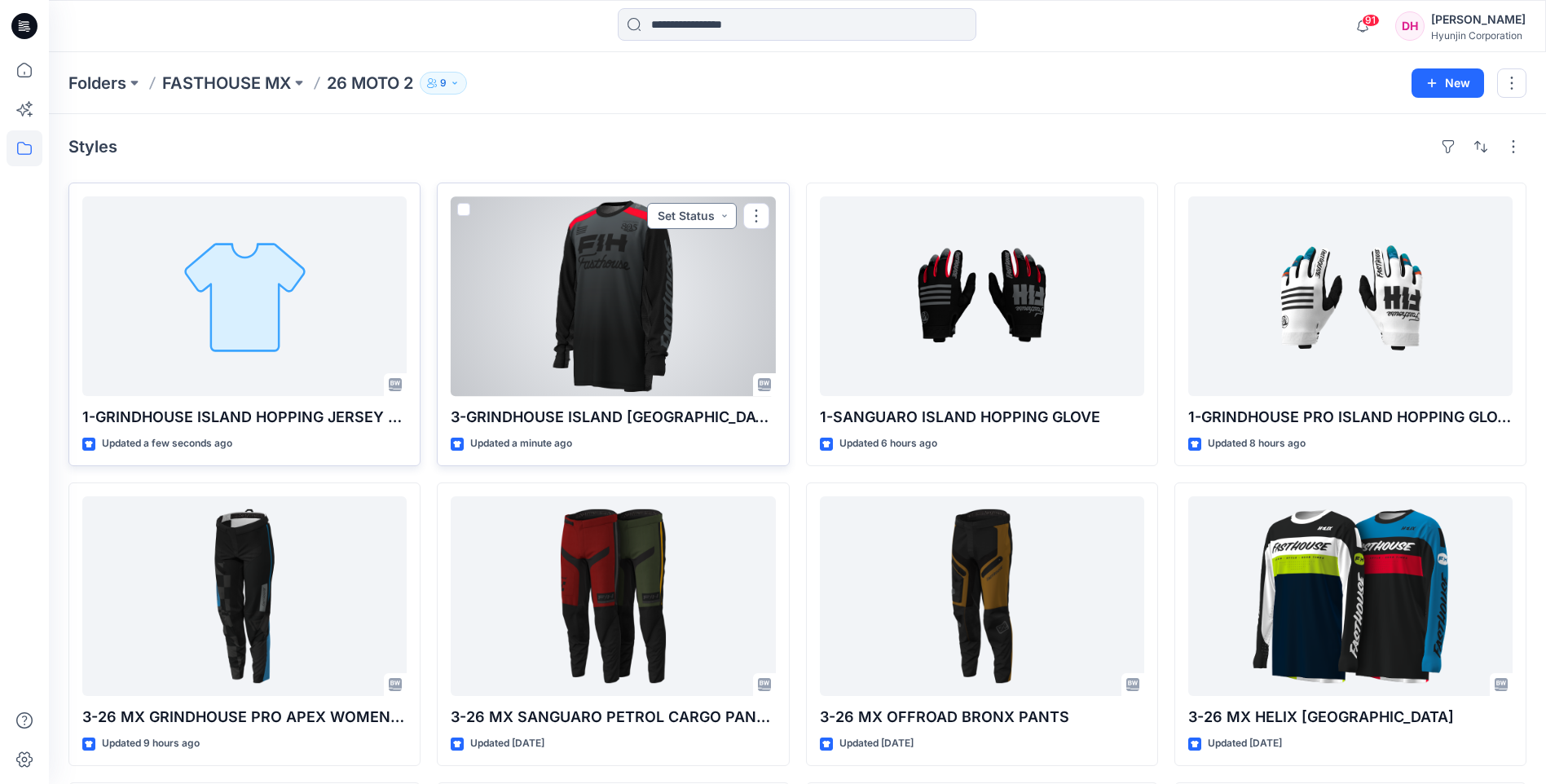
click at [724, 215] on button "Set Status" at bounding box center [692, 216] width 90 height 26
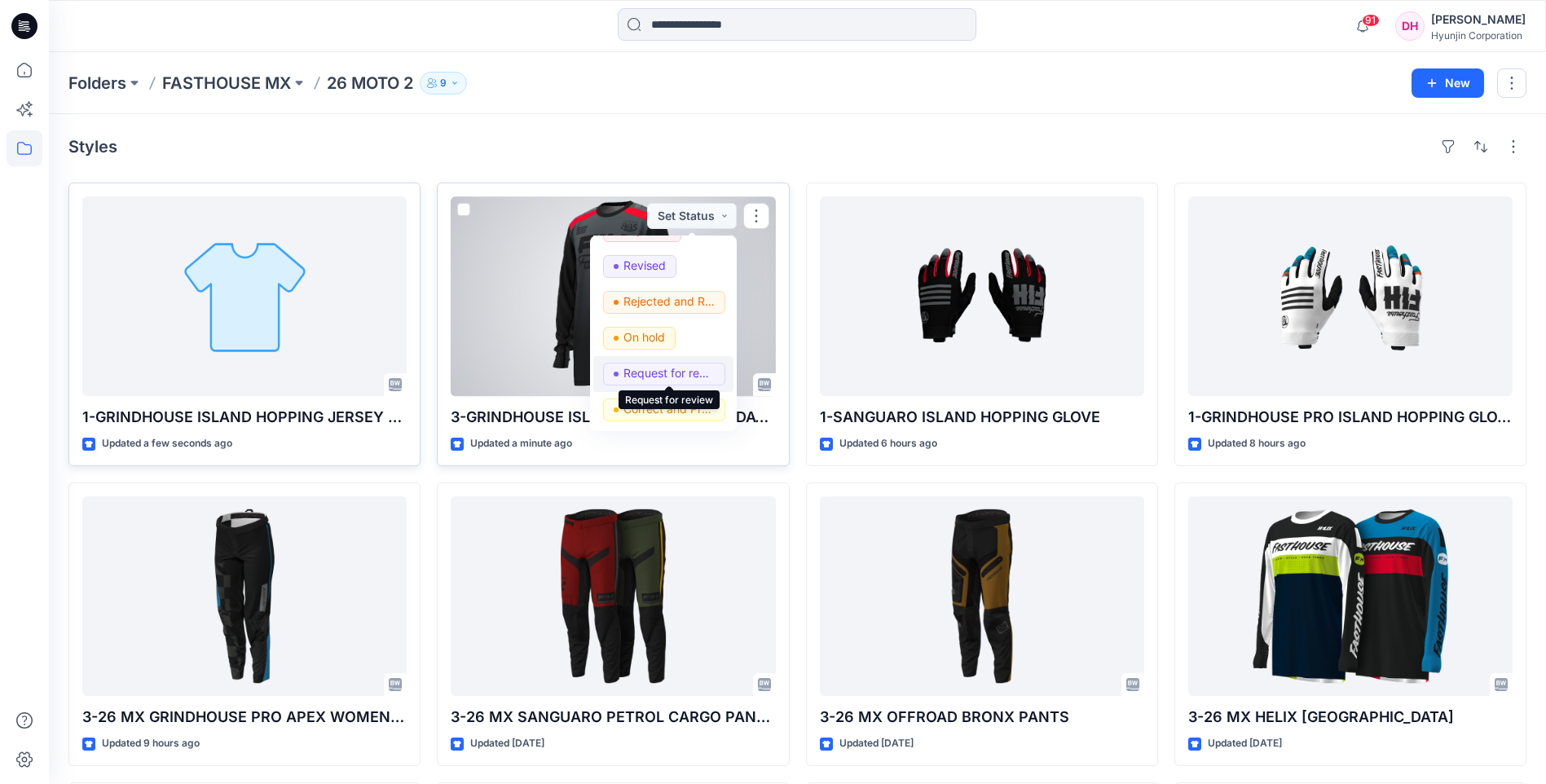
click at [679, 377] on p "Request for review" at bounding box center [668, 373] width 91 height 22
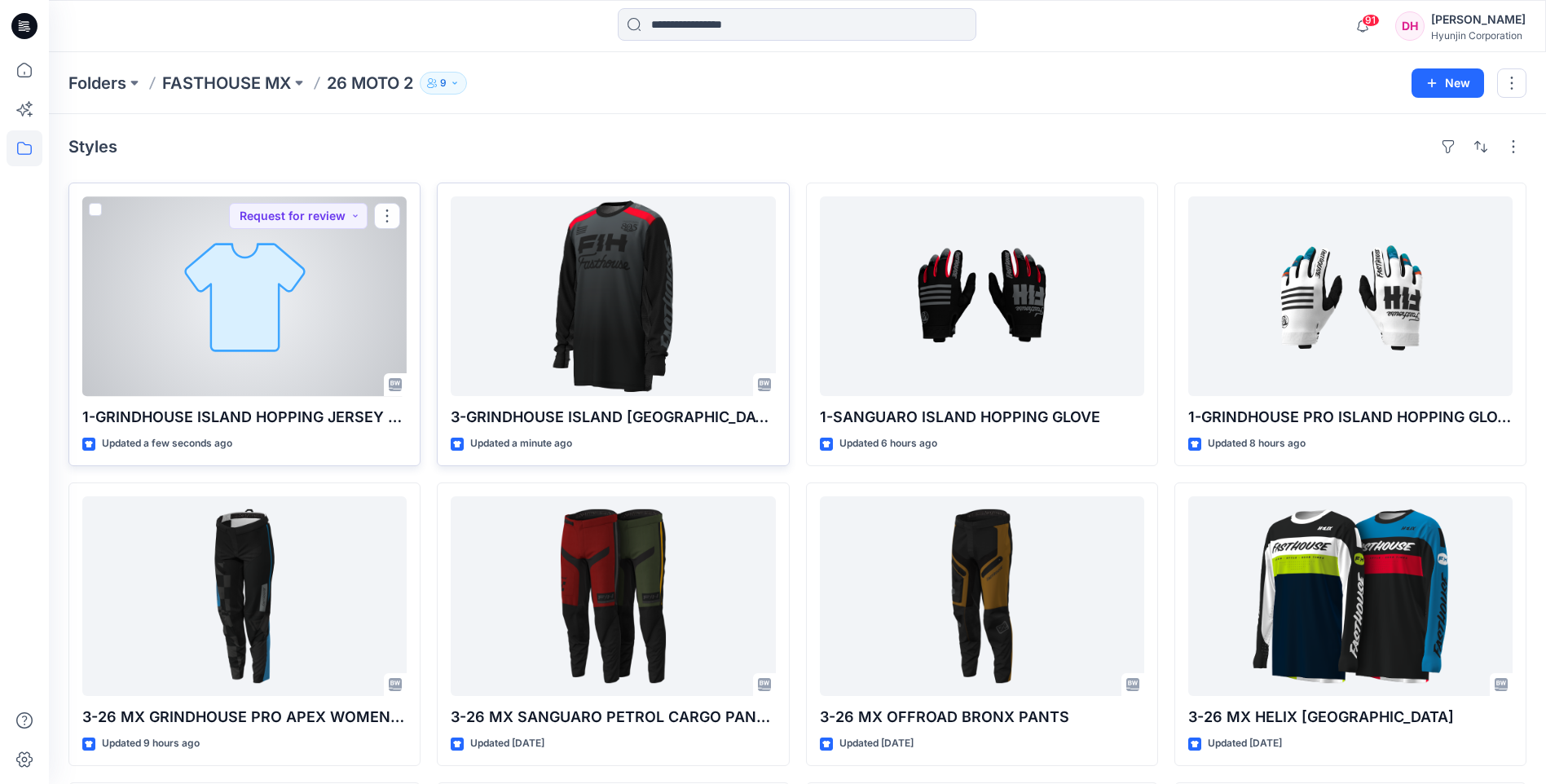
click at [282, 339] on div at bounding box center [245, 295] width 325 height 200
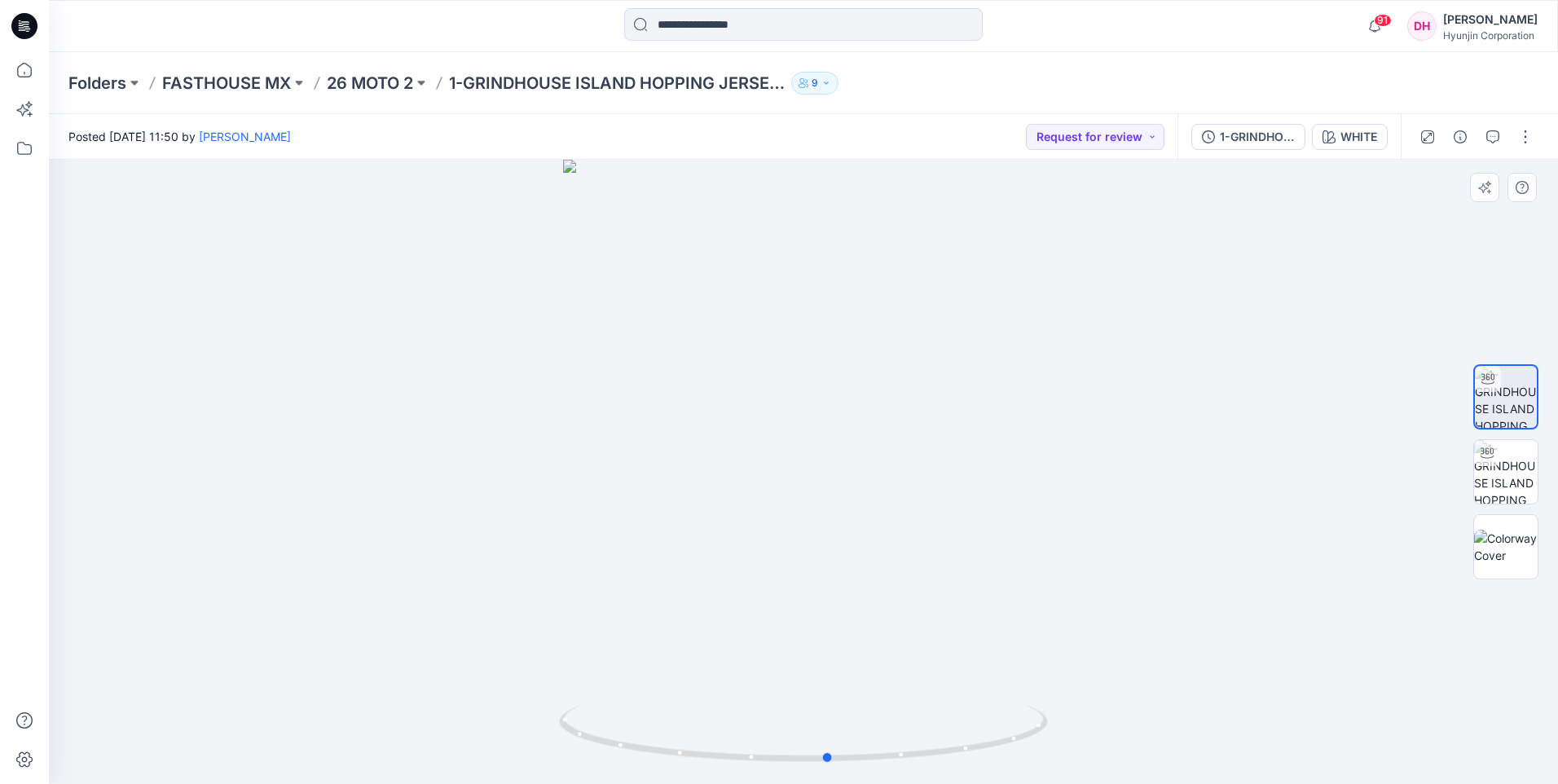
drag, startPoint x: 839, startPoint y: 592, endPoint x: 865, endPoint y: 614, distance: 34.1
click at [865, 614] on div at bounding box center [803, 471] width 1509 height 624
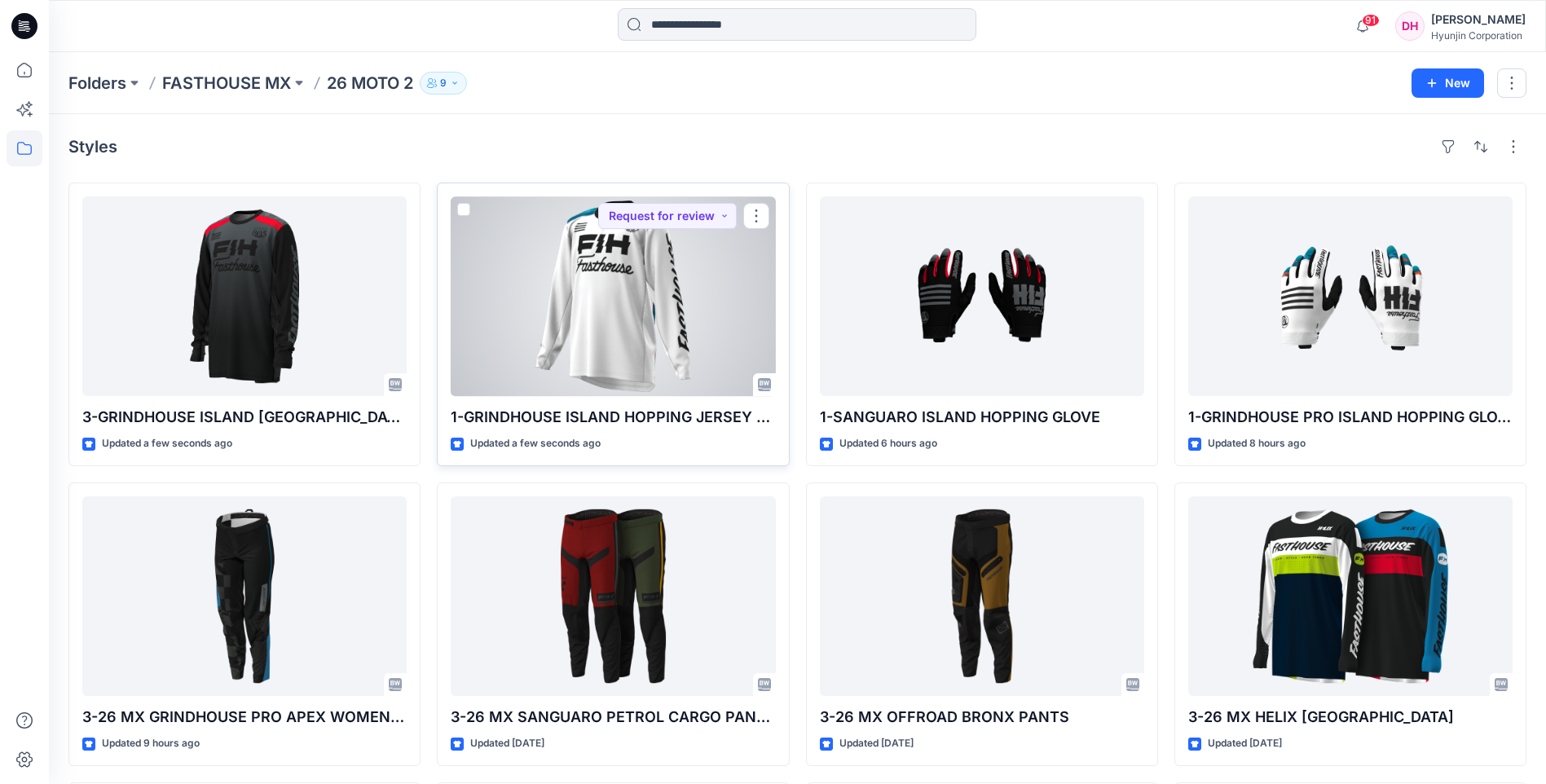
click at [487, 325] on div at bounding box center [613, 295] width 325 height 200
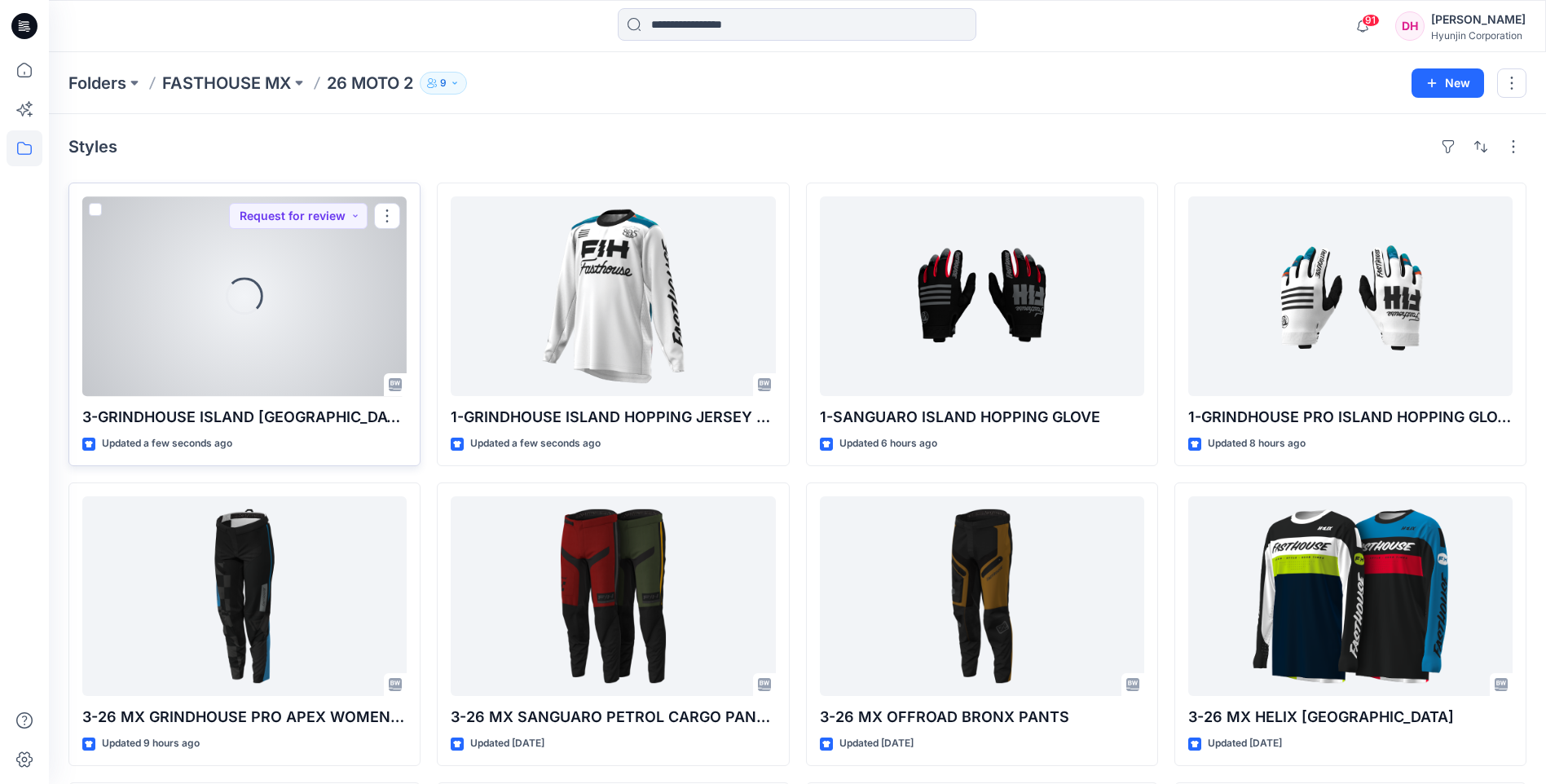
click at [230, 324] on div "Loading..." at bounding box center [245, 295] width 325 height 200
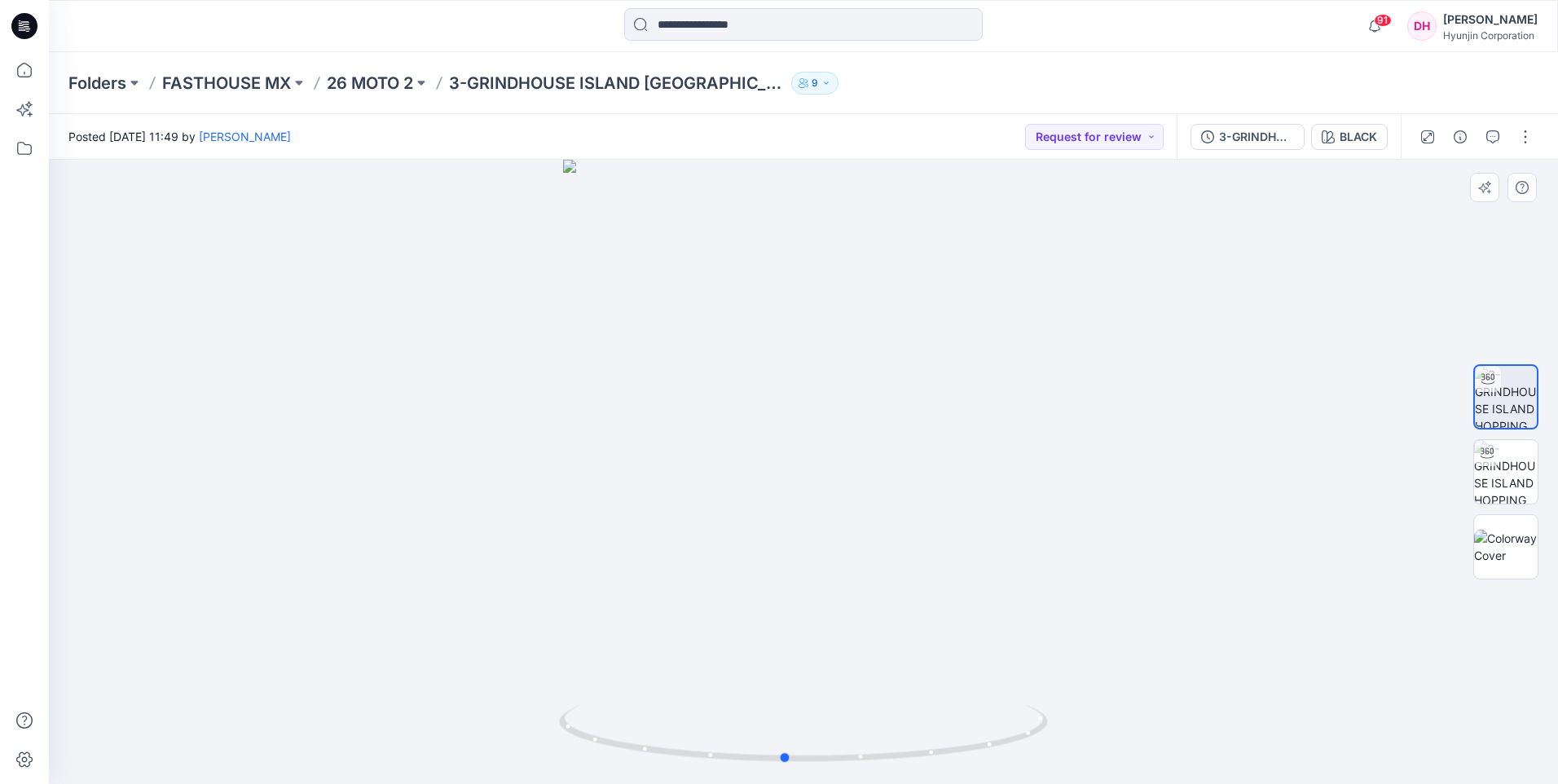
drag, startPoint x: 932, startPoint y: 596, endPoint x: 917, endPoint y: 618, distance: 26.6
click at [917, 618] on div at bounding box center [803, 471] width 1509 height 624
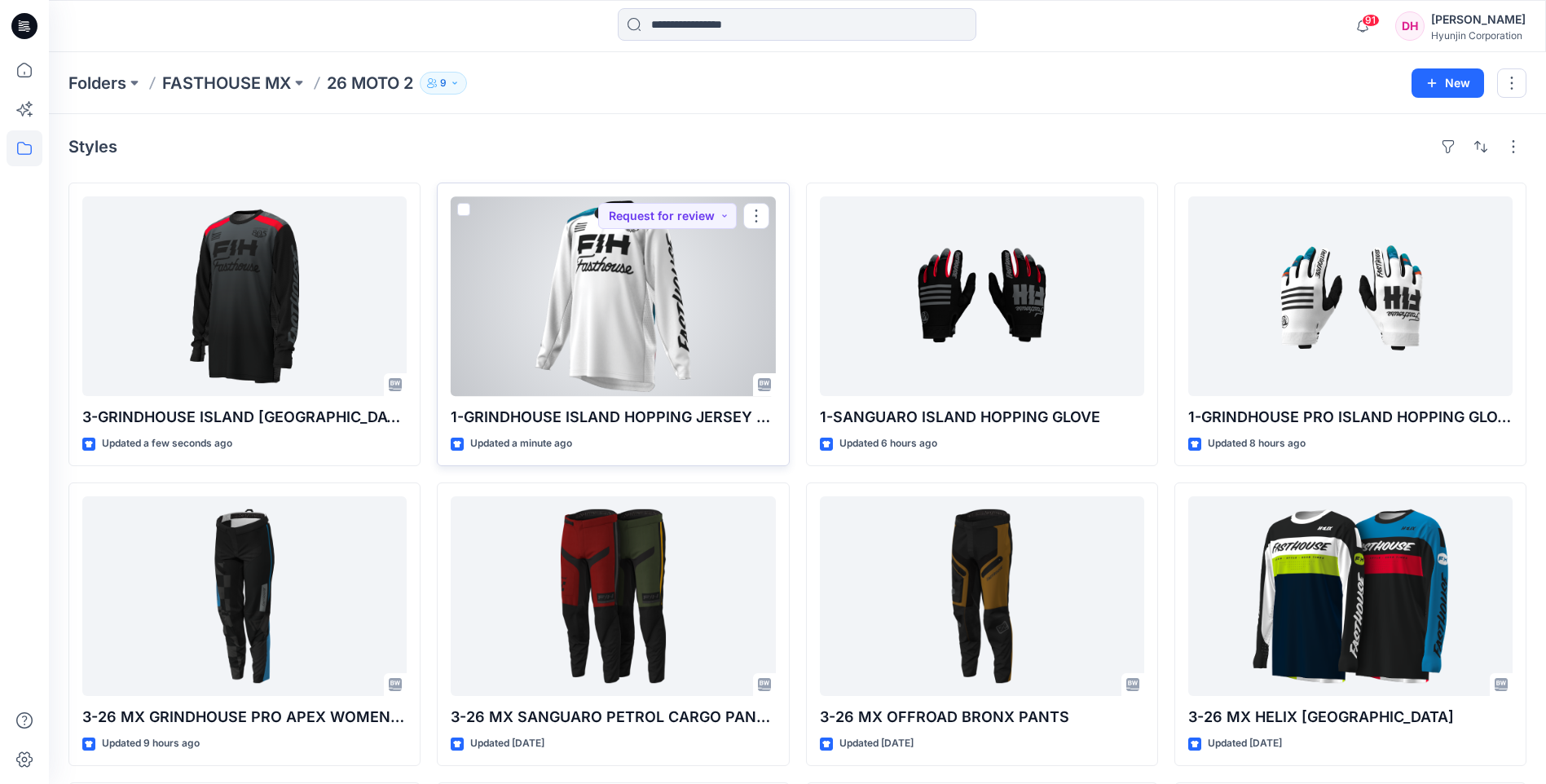
click at [664, 338] on div at bounding box center [613, 295] width 325 height 200
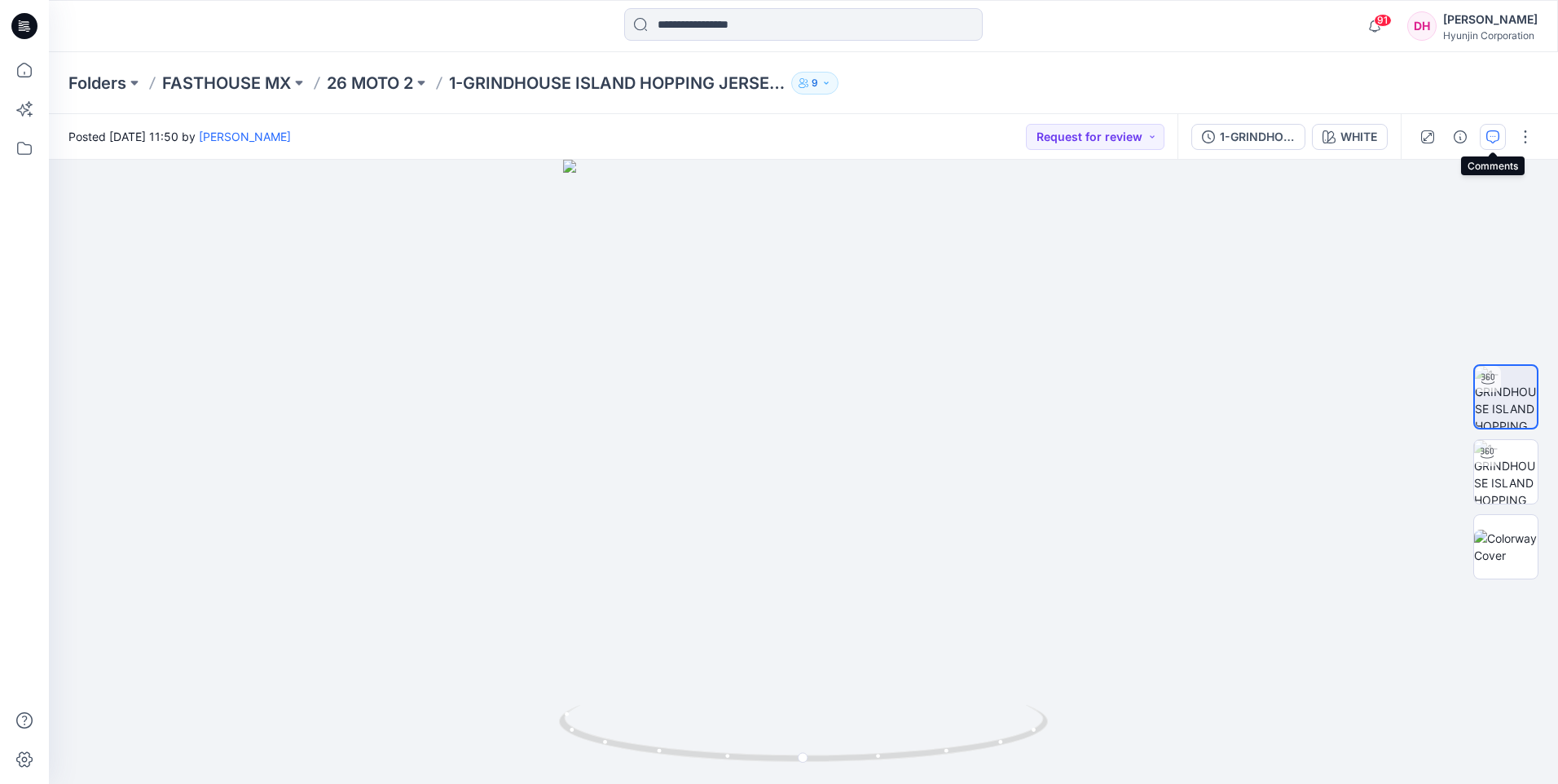
click at [1481, 141] on button "button" at bounding box center [1492, 137] width 26 height 26
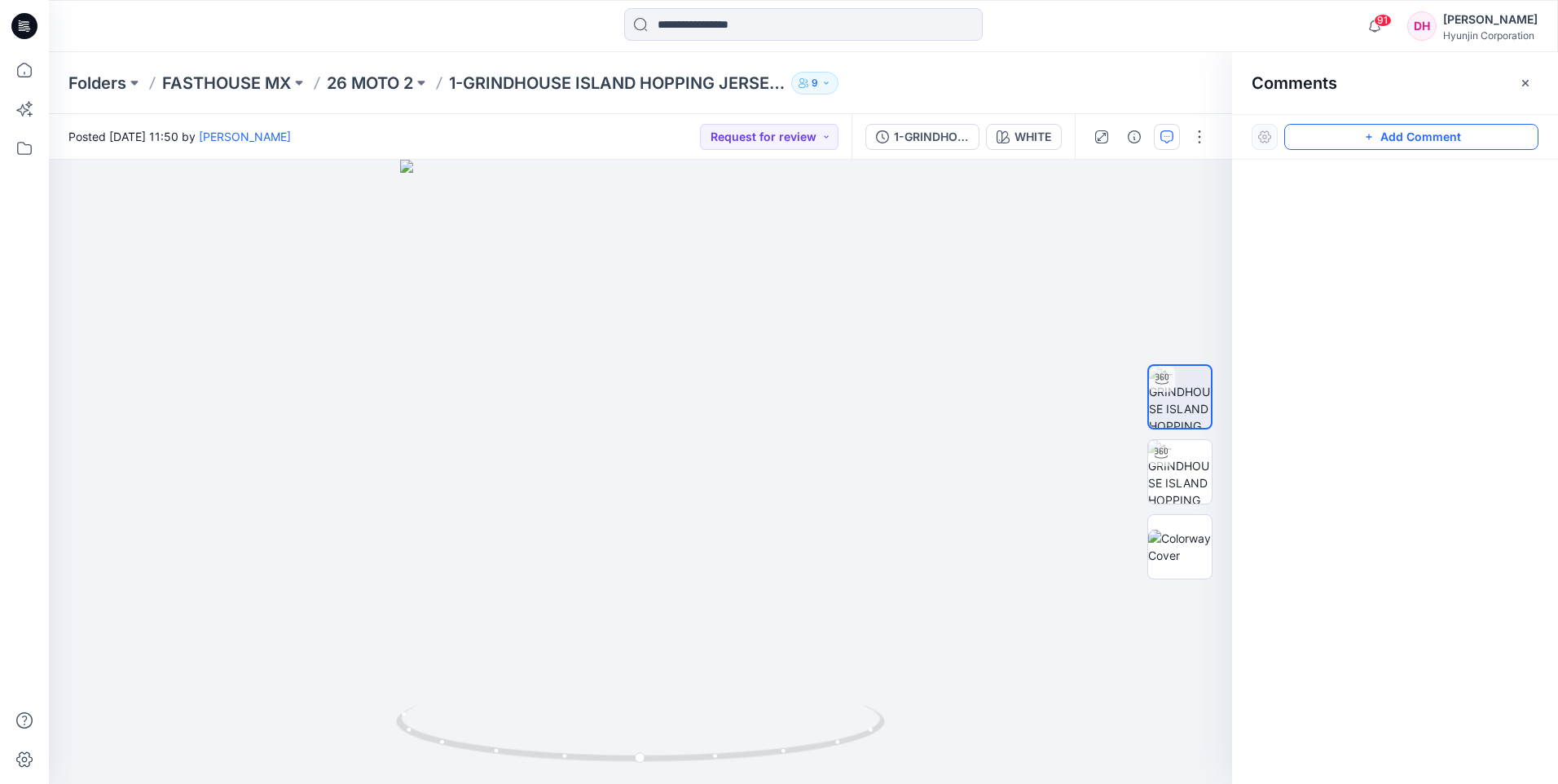
click at [1371, 132] on icon "button" at bounding box center [1369, 137] width 13 height 13
click at [817, 656] on div "1" at bounding box center [640, 471] width 1183 height 624
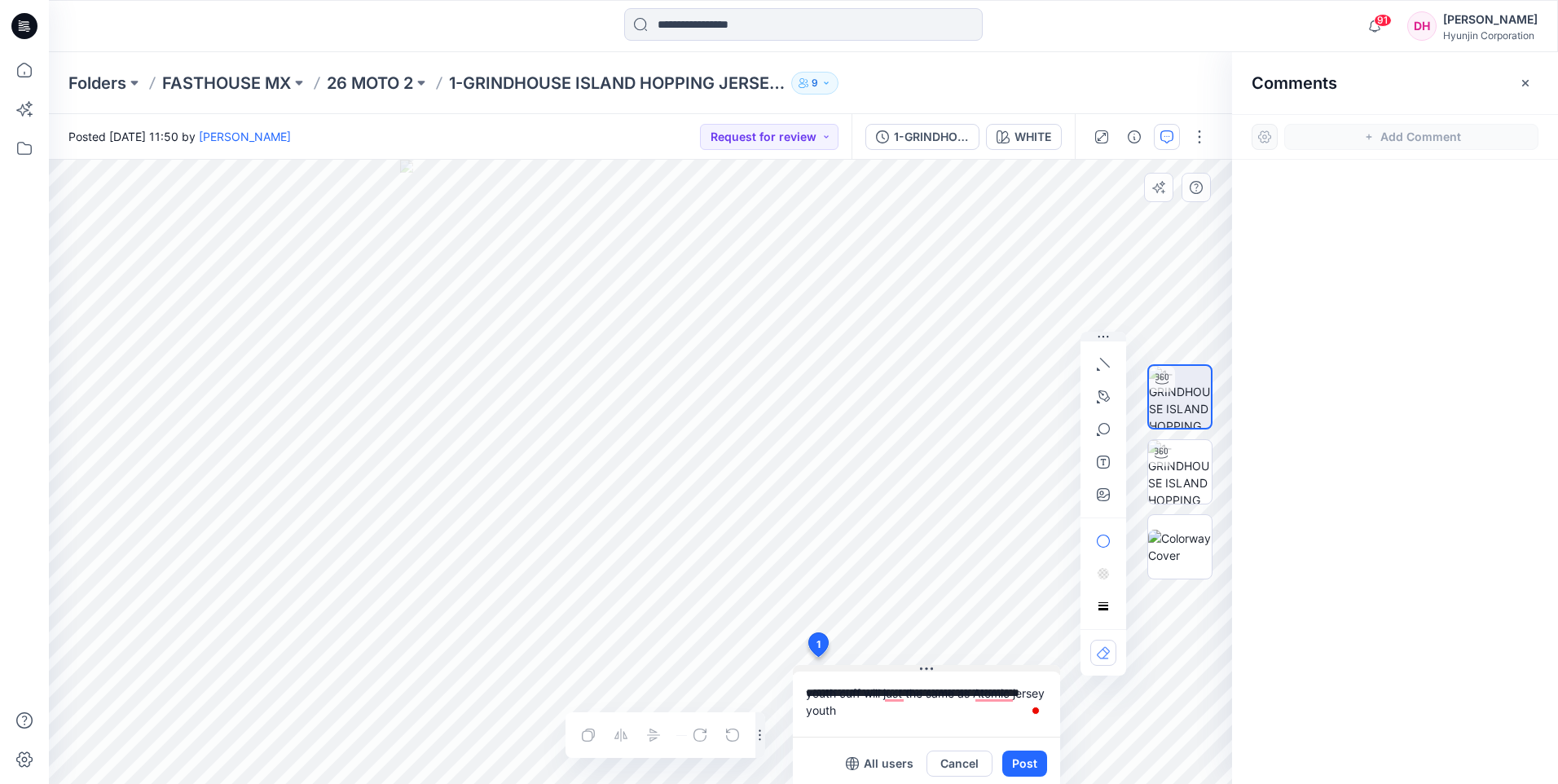
type textarea "**********"
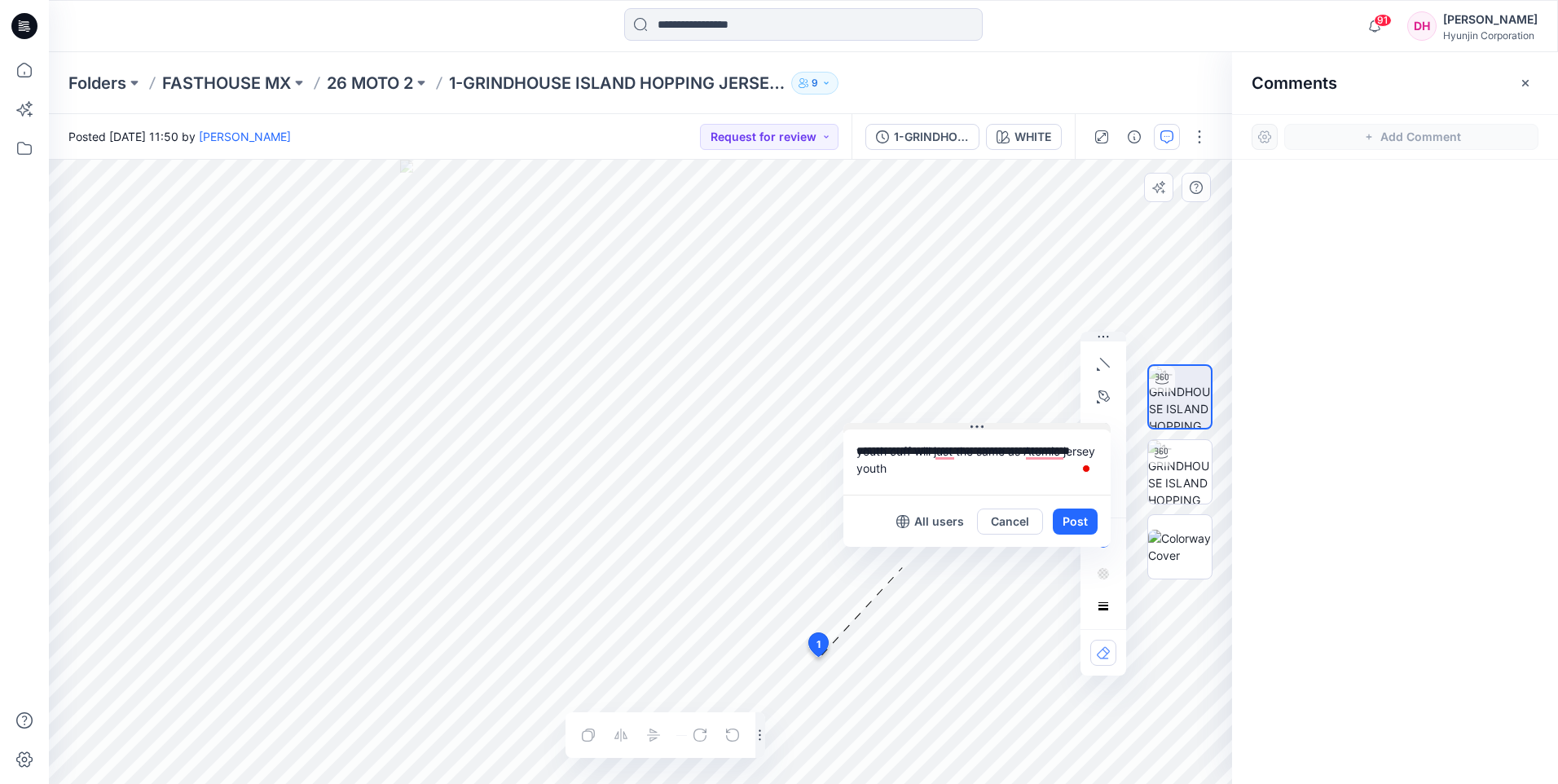
drag, startPoint x: 932, startPoint y: 667, endPoint x: 983, endPoint y: 425, distance: 247.3
click at [983, 425] on icon at bounding box center [982, 426] width 3 height 3
click at [1070, 524] on button "Post" at bounding box center [1075, 521] width 45 height 26
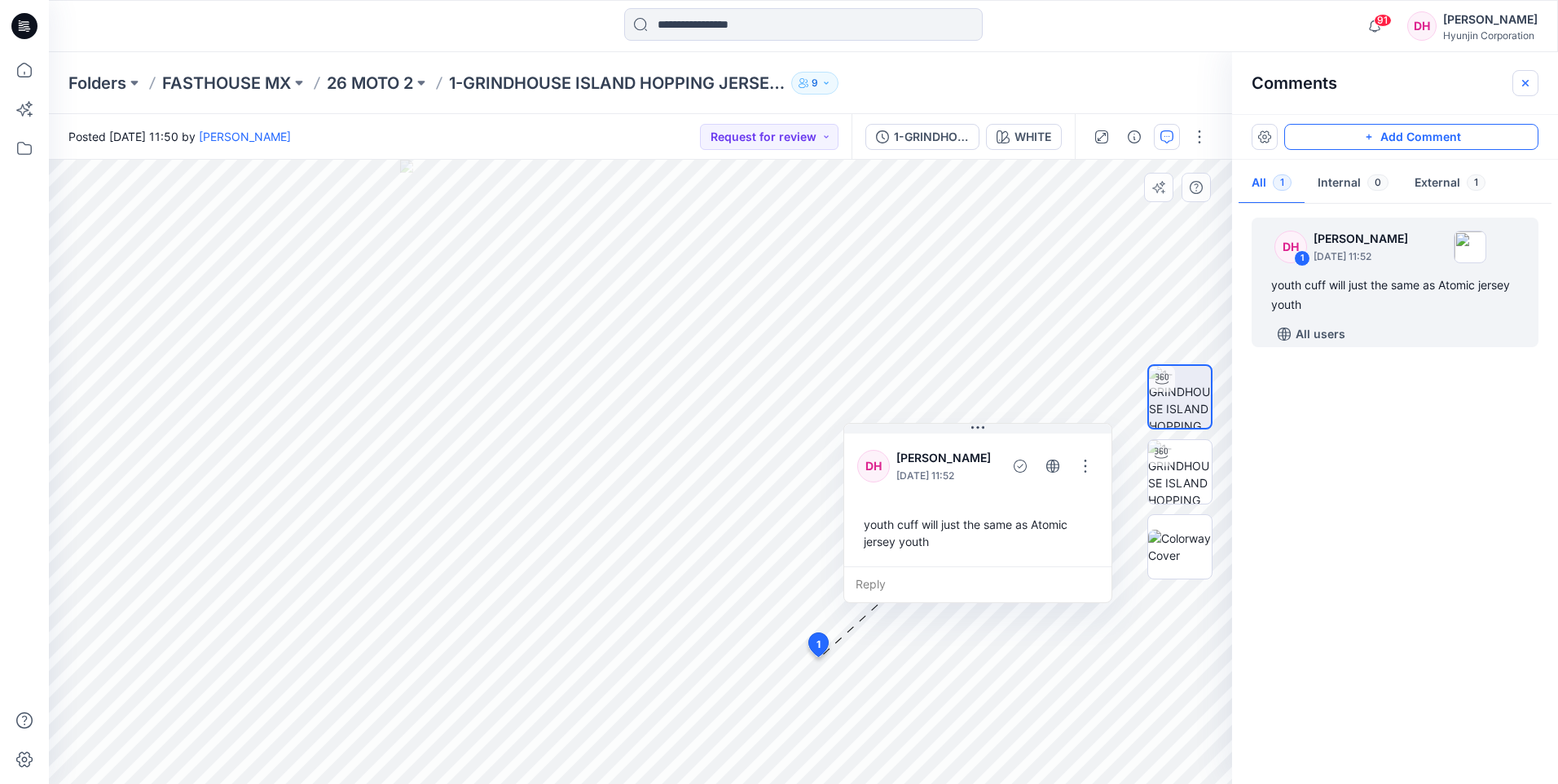
click at [1529, 86] on icon "button" at bounding box center [1525, 83] width 13 height 13
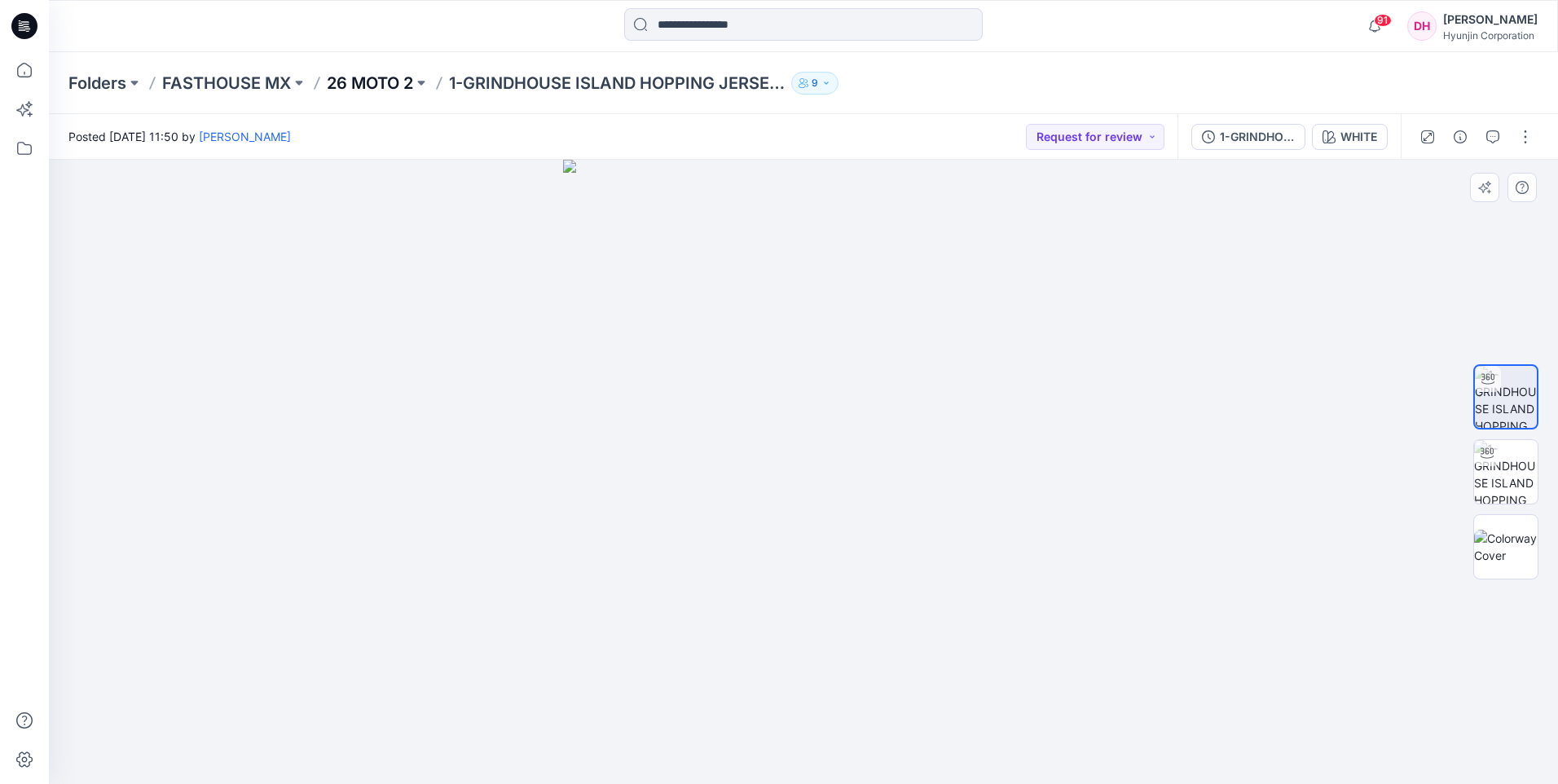
click at [412, 84] on p "26 MOTO 2" at bounding box center [370, 83] width 86 height 23
